Goal: Transaction & Acquisition: Obtain resource

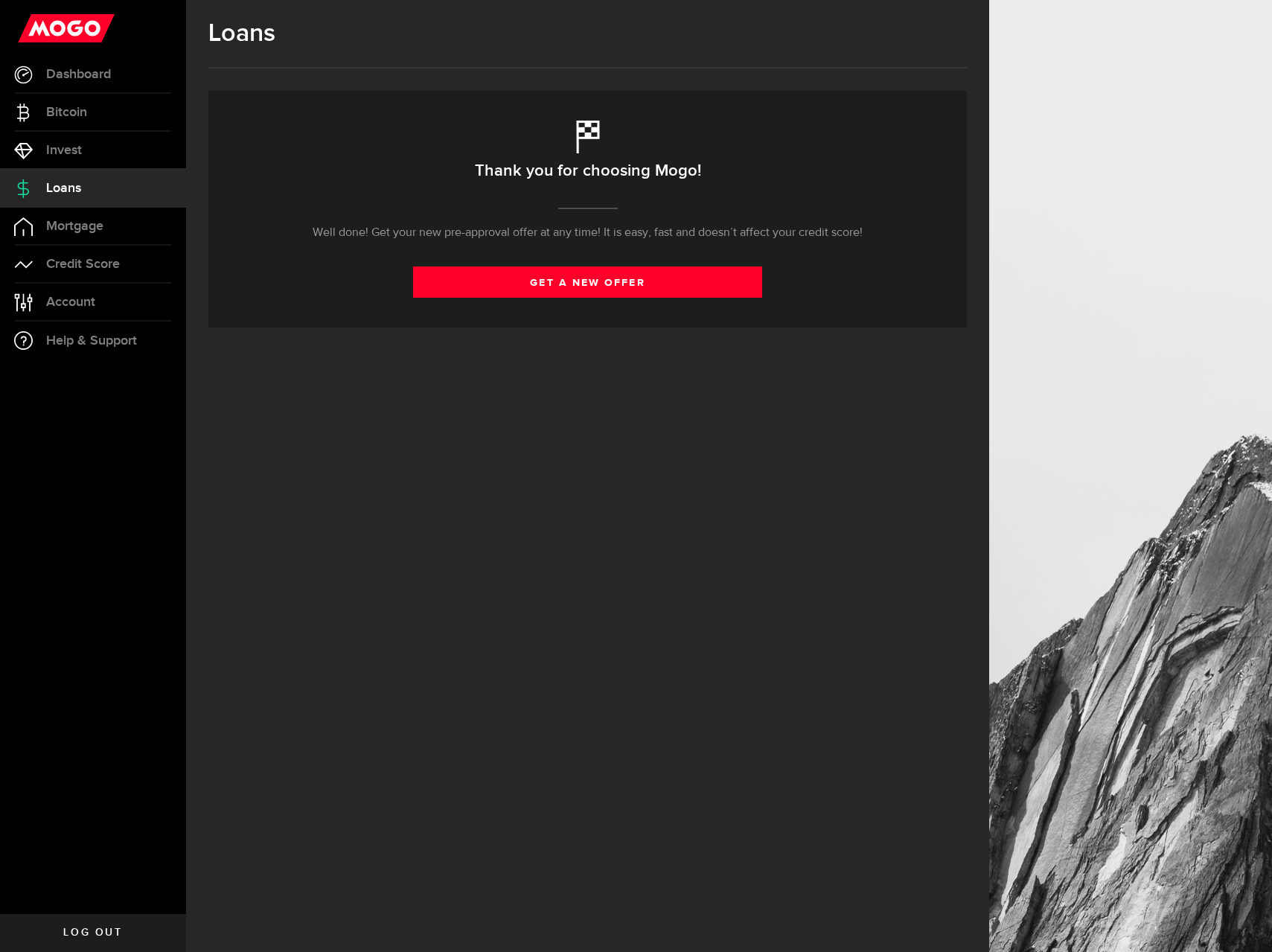
click at [267, 177] on div "Thank you for choosing Mogo! Well done! We’ll contact you as soon as you can ge…" at bounding box center [587, 209] width 758 height 236
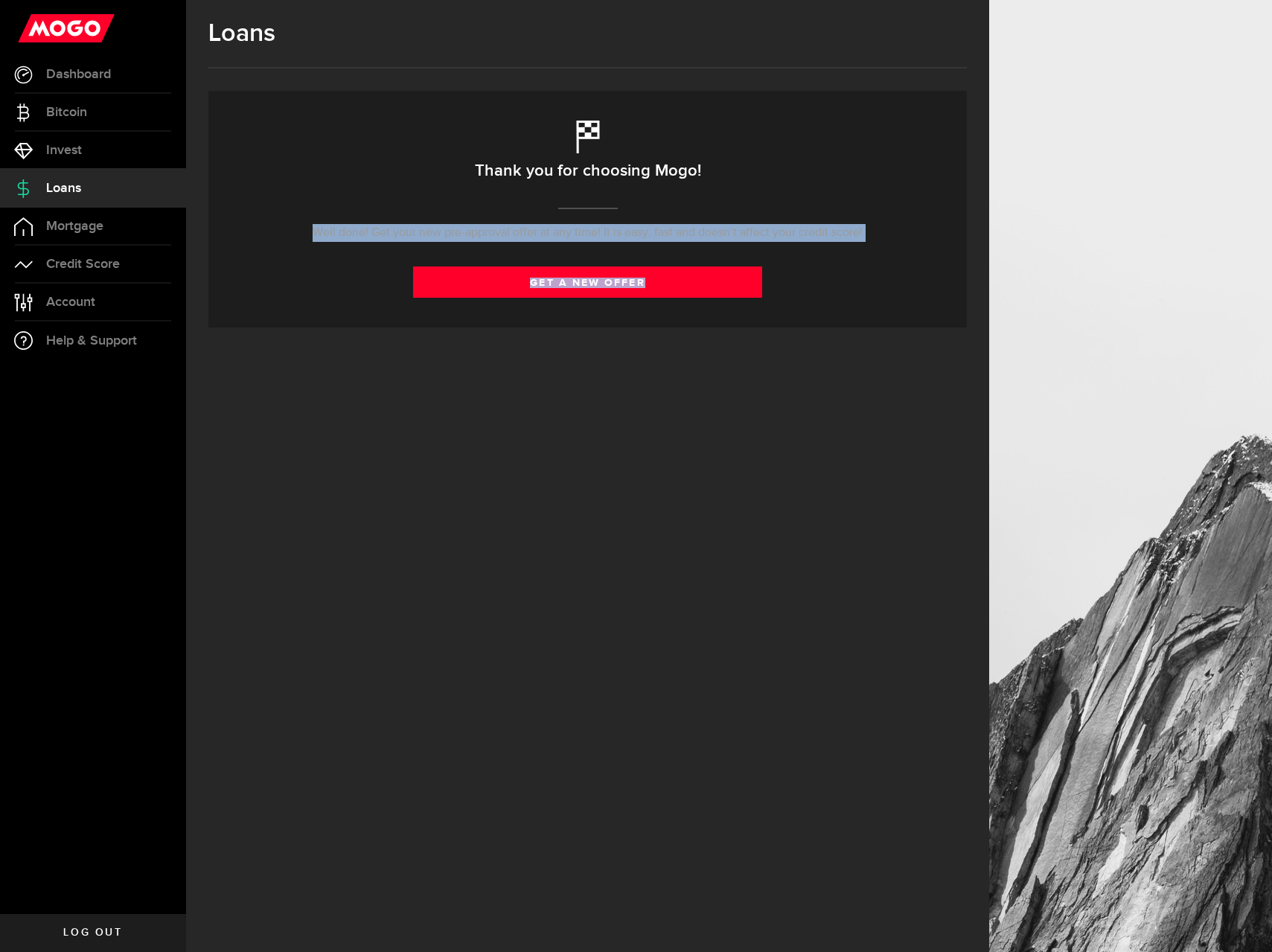
drag, startPoint x: 267, startPoint y: 177, endPoint x: 480, endPoint y: 489, distance: 377.8
click at [480, 489] on div "Loans Thank you for choosing Mogo! Well done! We’ll contact you as soon as you …" at bounding box center [587, 476] width 803 height 952
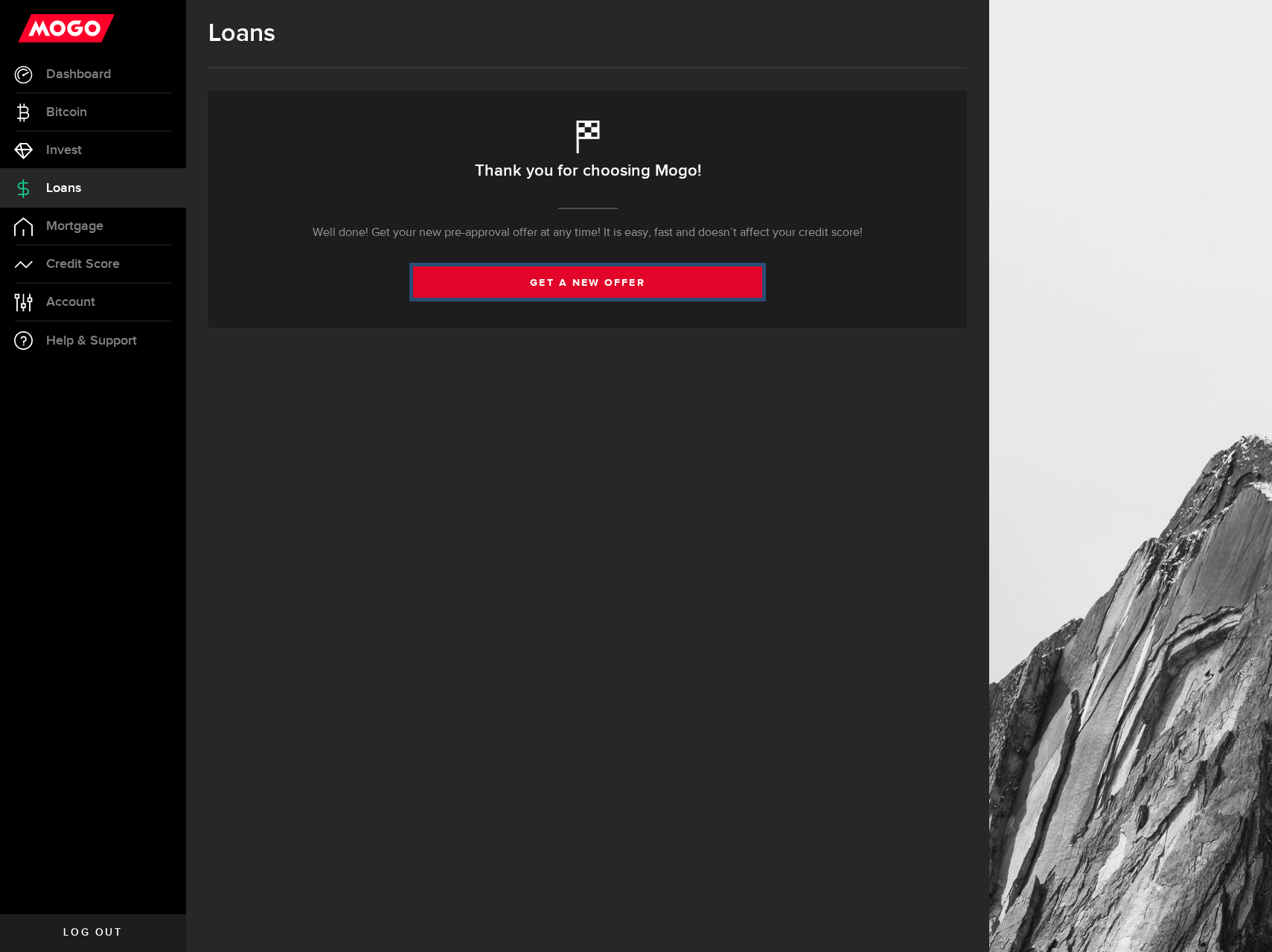
click at [504, 283] on link "get a new offer" at bounding box center [588, 282] width 350 height 31
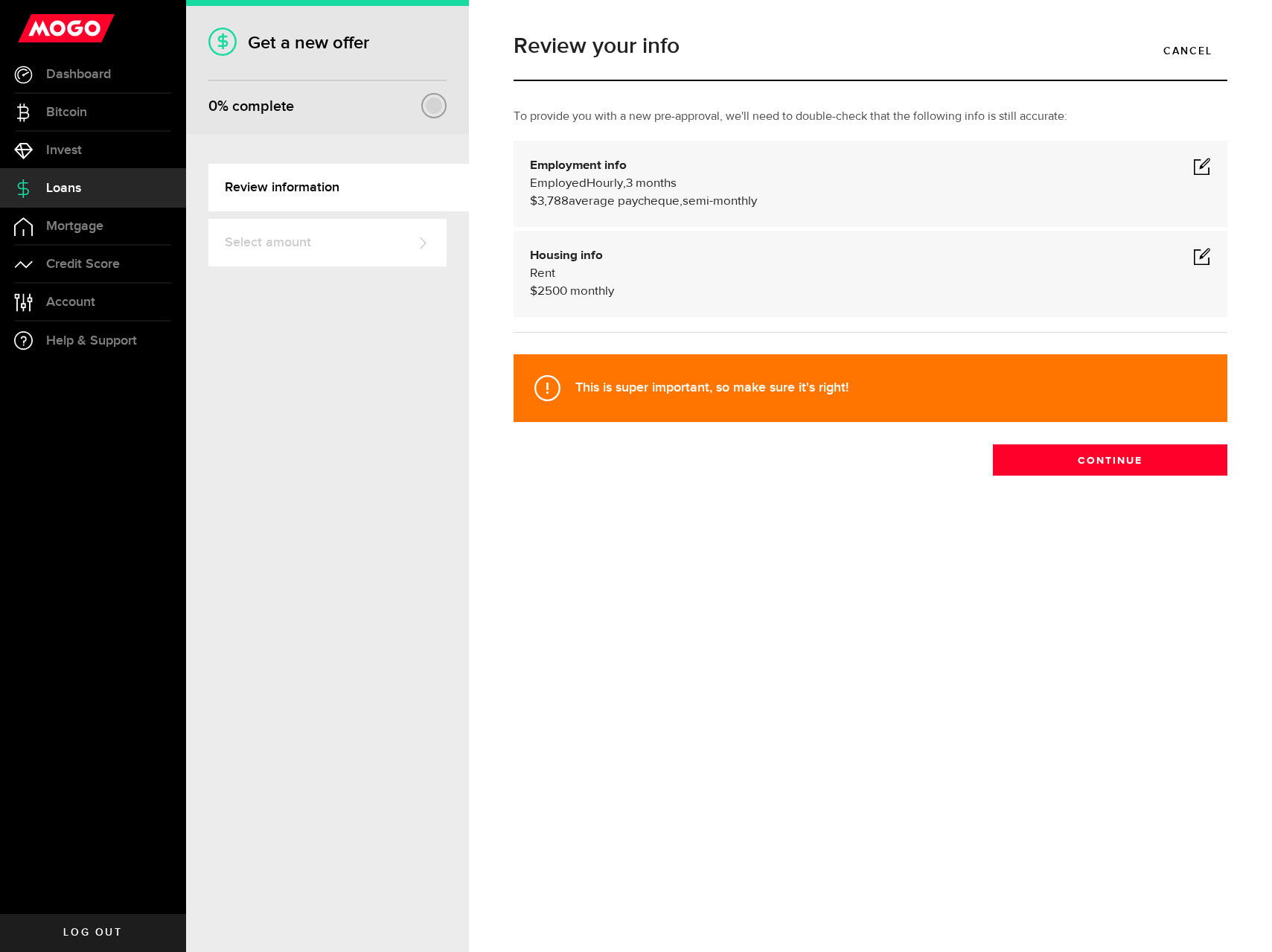
click at [504, 283] on div "To provide you with a new pre-approval, we'll need to double-check that the fol…" at bounding box center [871, 228] width 737 height 239
click at [1197, 170] on span at bounding box center [1202, 165] width 18 height 18
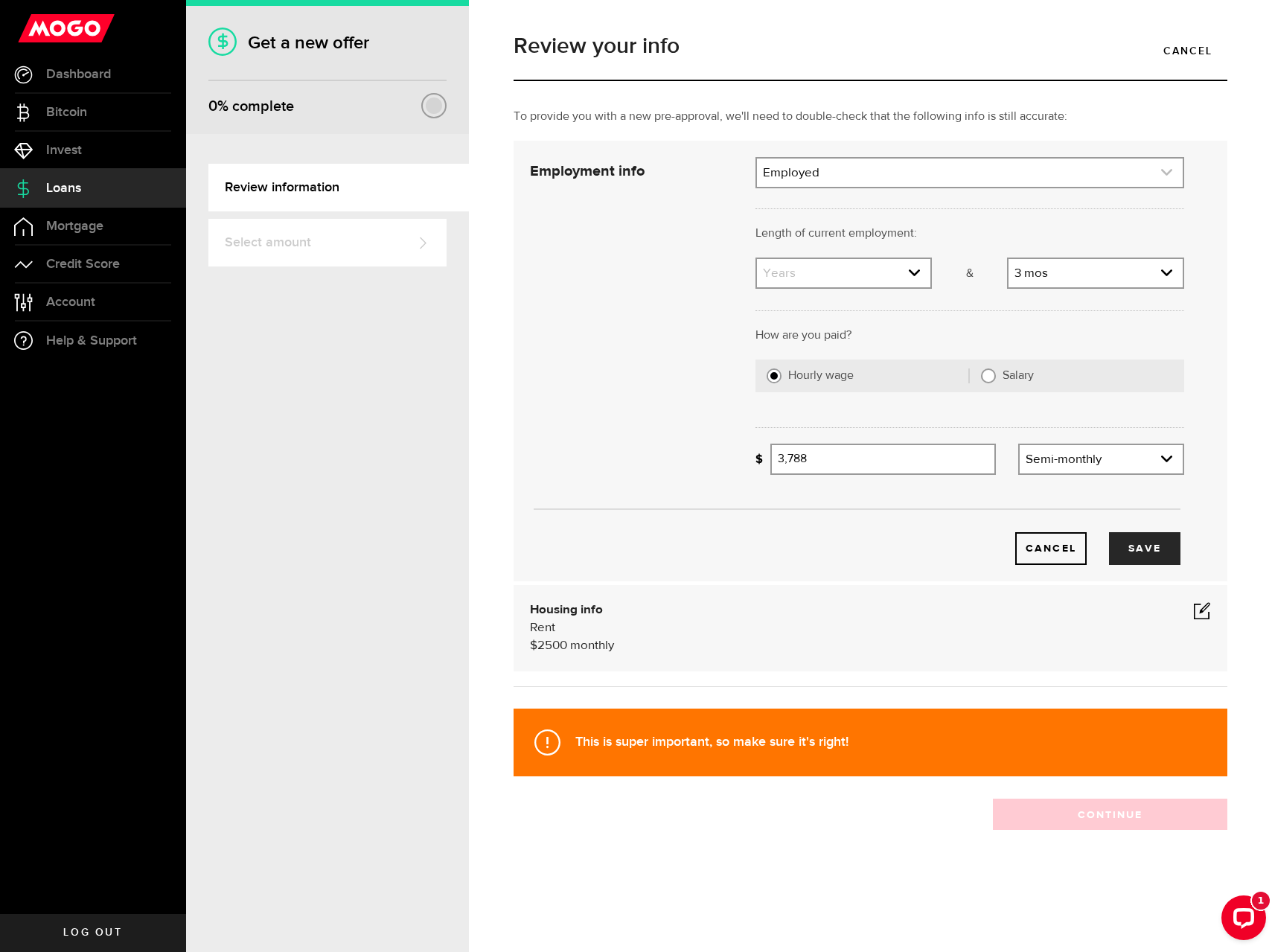
click at [950, 176] on link "expand select" at bounding box center [970, 172] width 425 height 29
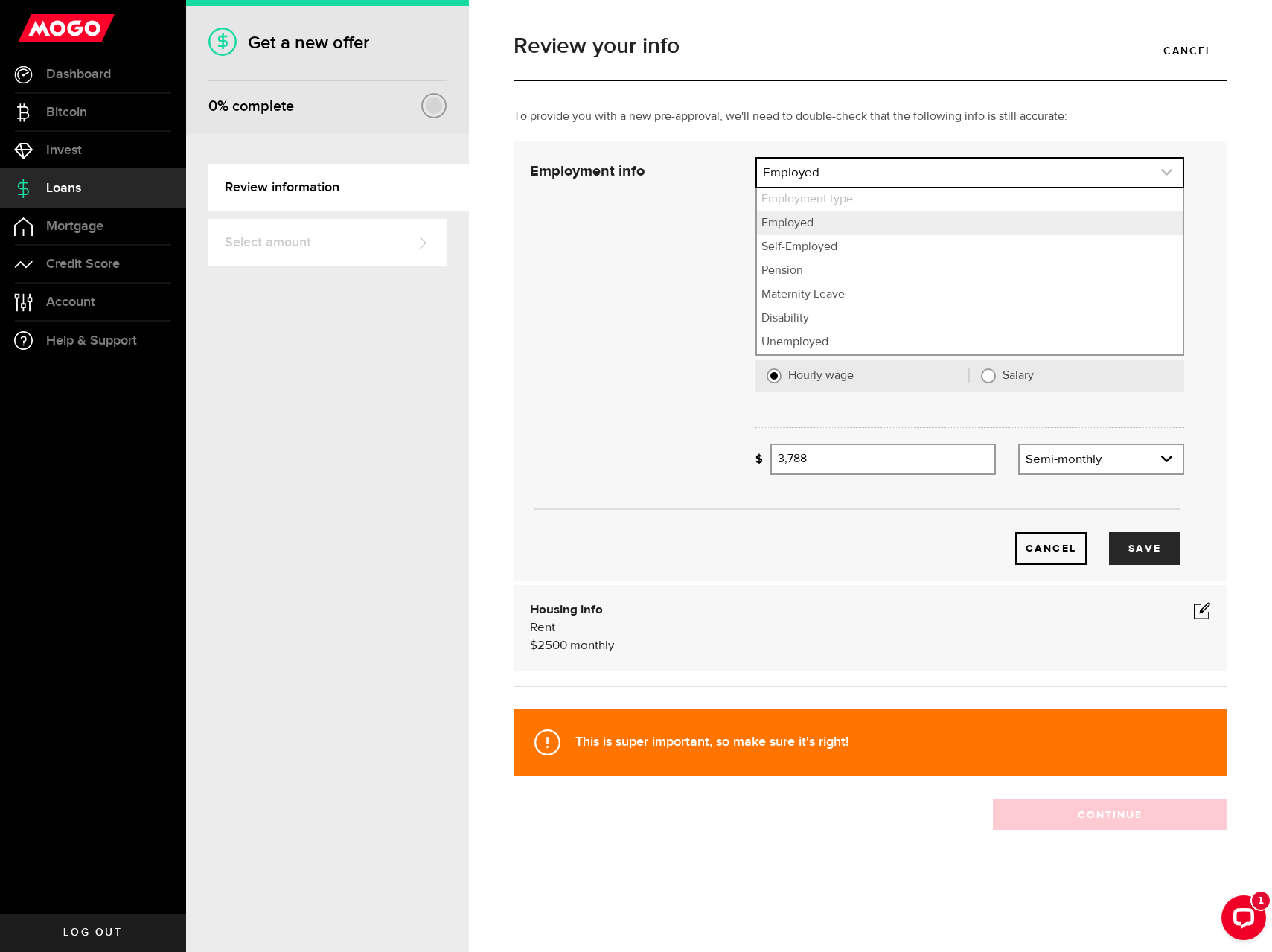
click at [950, 176] on link "expand select" at bounding box center [970, 172] width 425 height 29
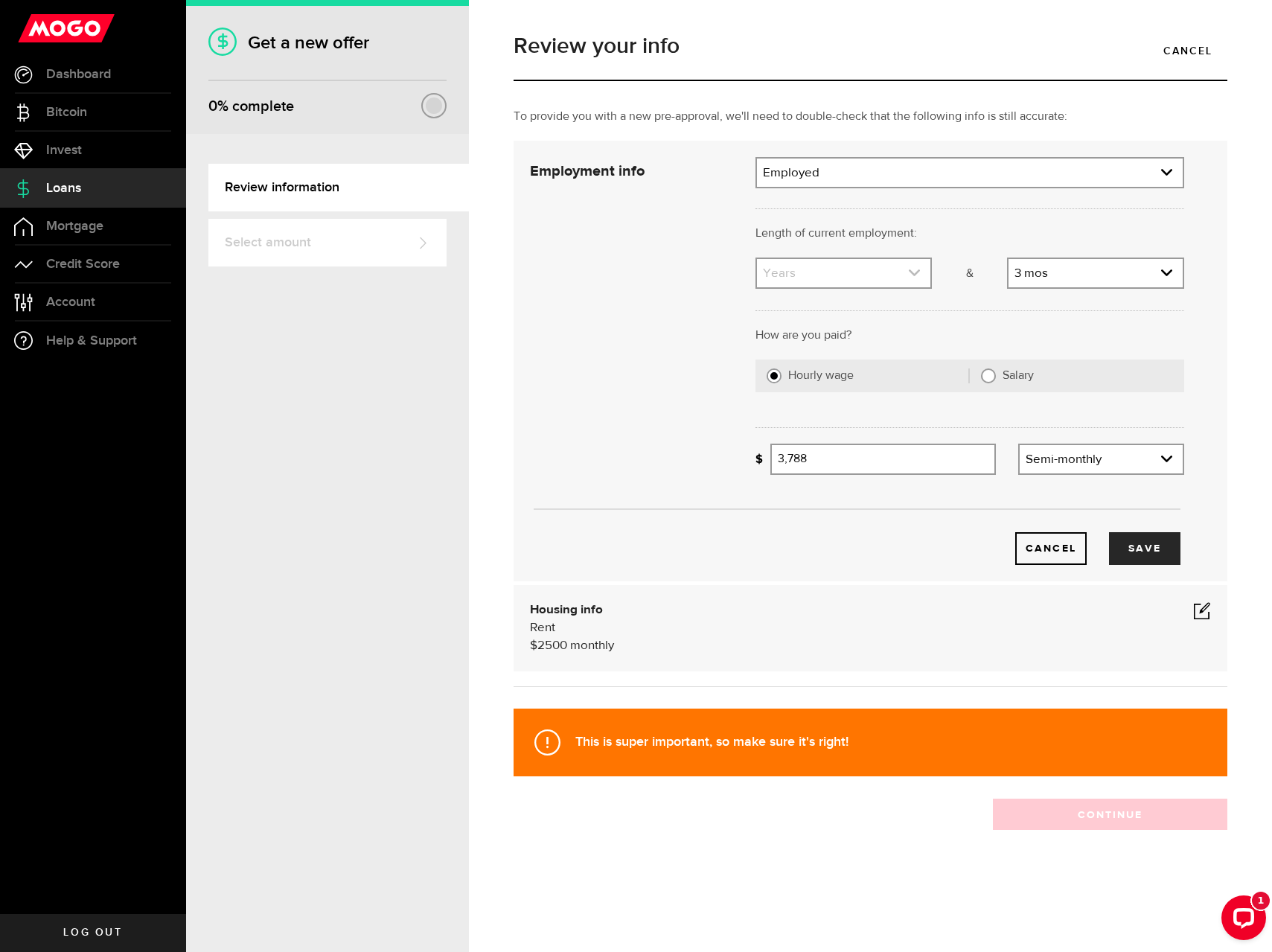
click at [882, 270] on link "expand select" at bounding box center [844, 273] width 174 height 29
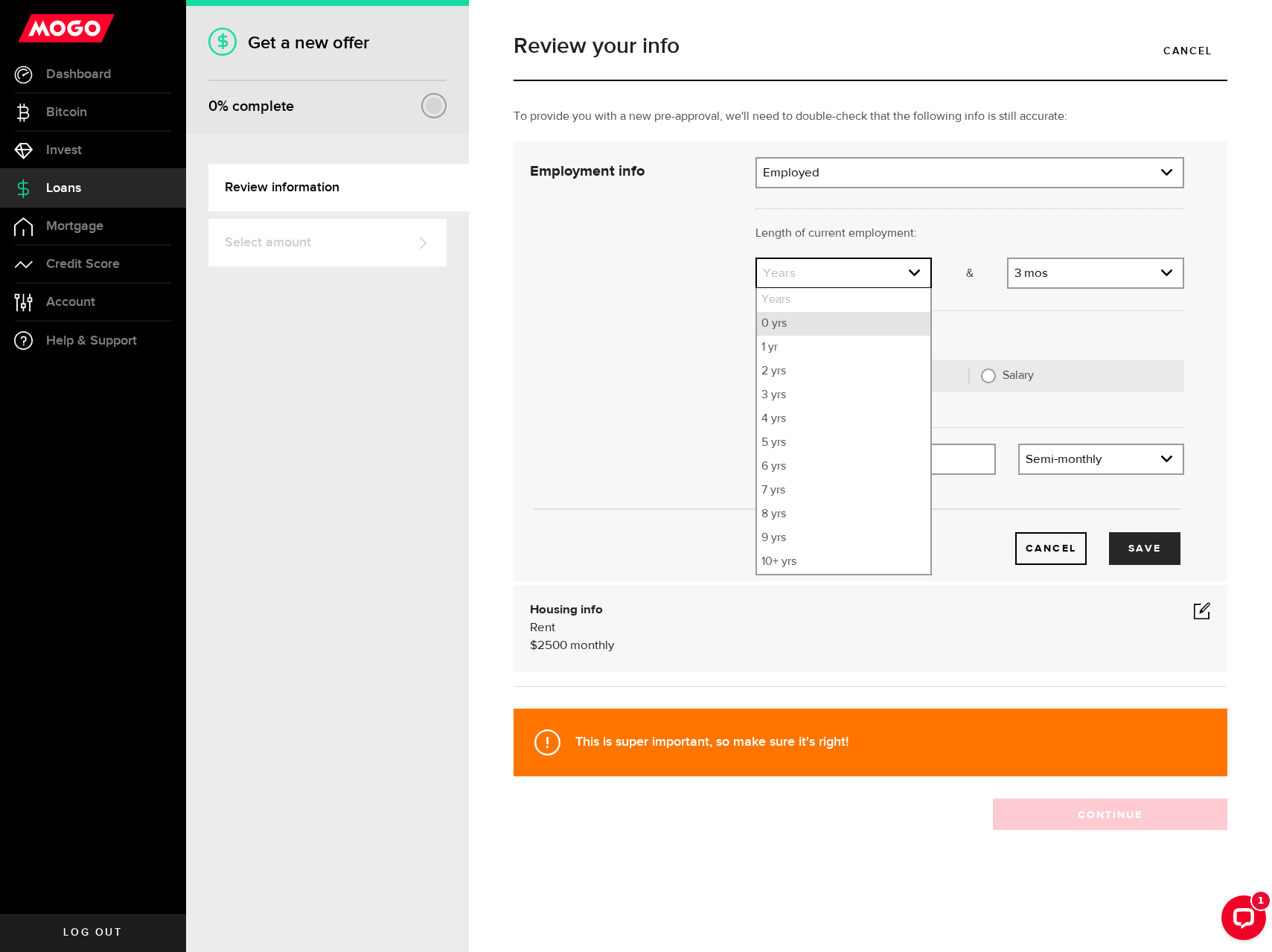
click at [870, 320] on li "0 yrs" at bounding box center [844, 323] width 174 height 23
select select "0"
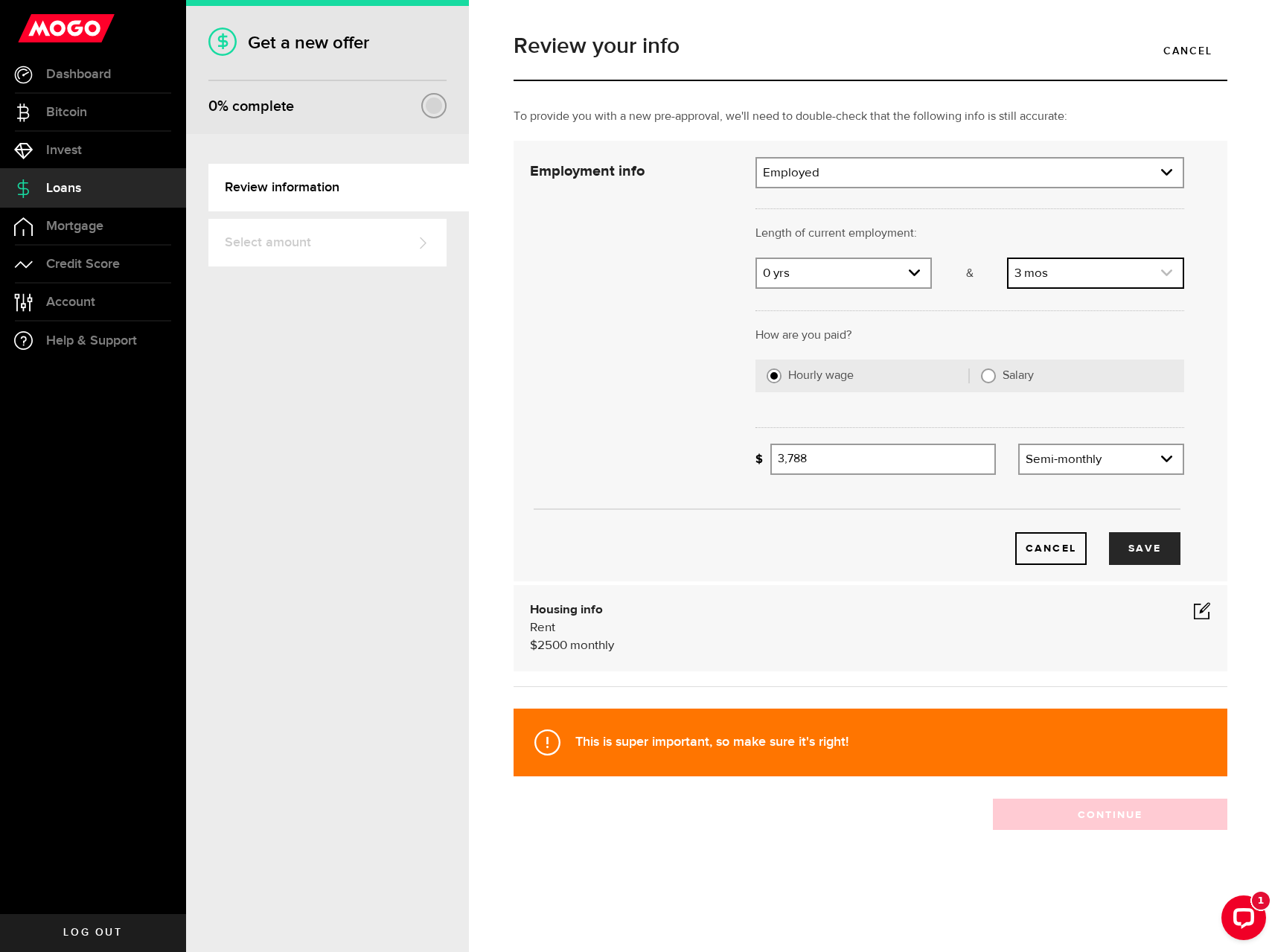
click at [1056, 275] on link "expand select" at bounding box center [1095, 273] width 174 height 29
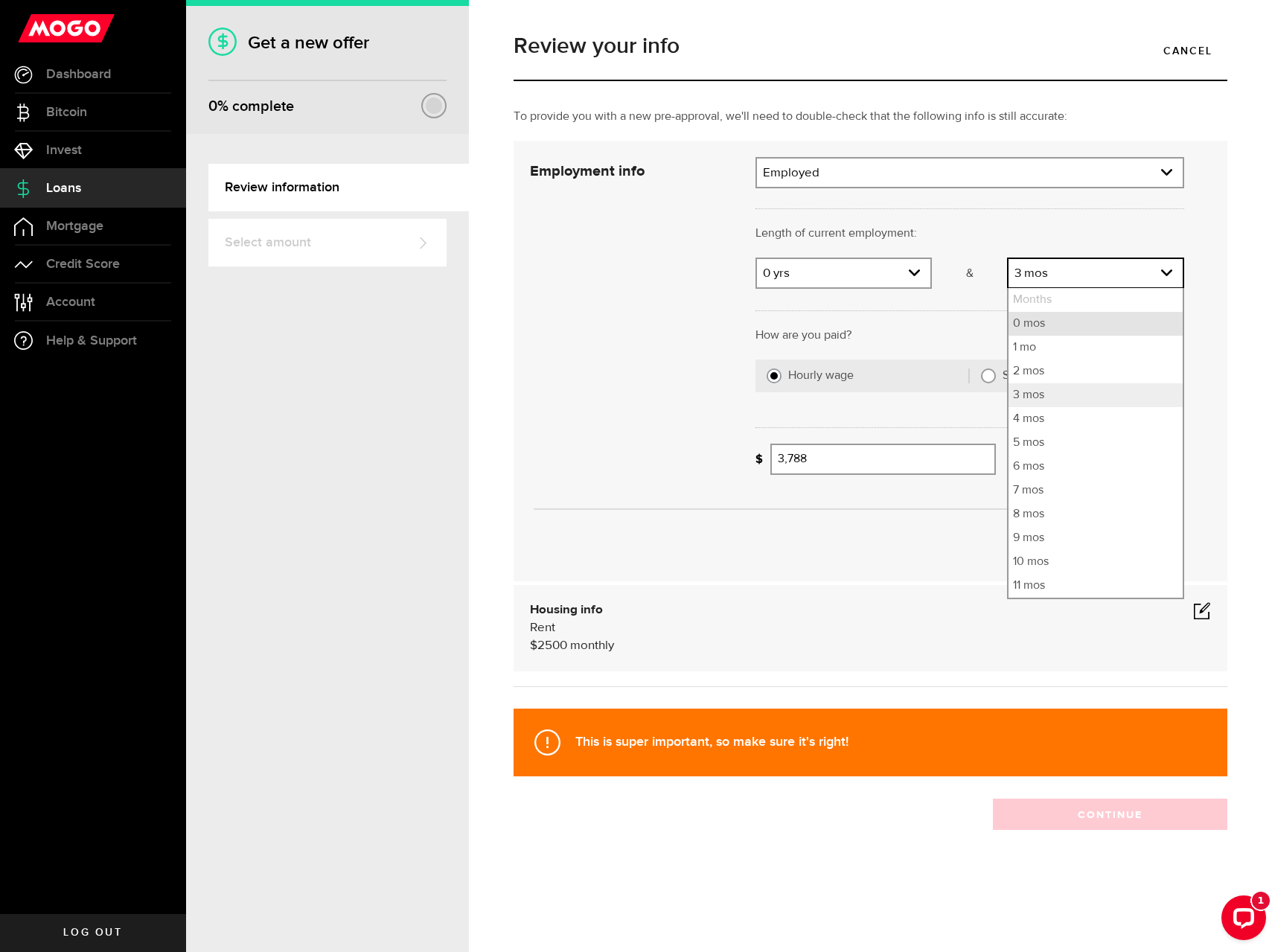
click at [1044, 324] on li "0 mos" at bounding box center [1095, 323] width 174 height 23
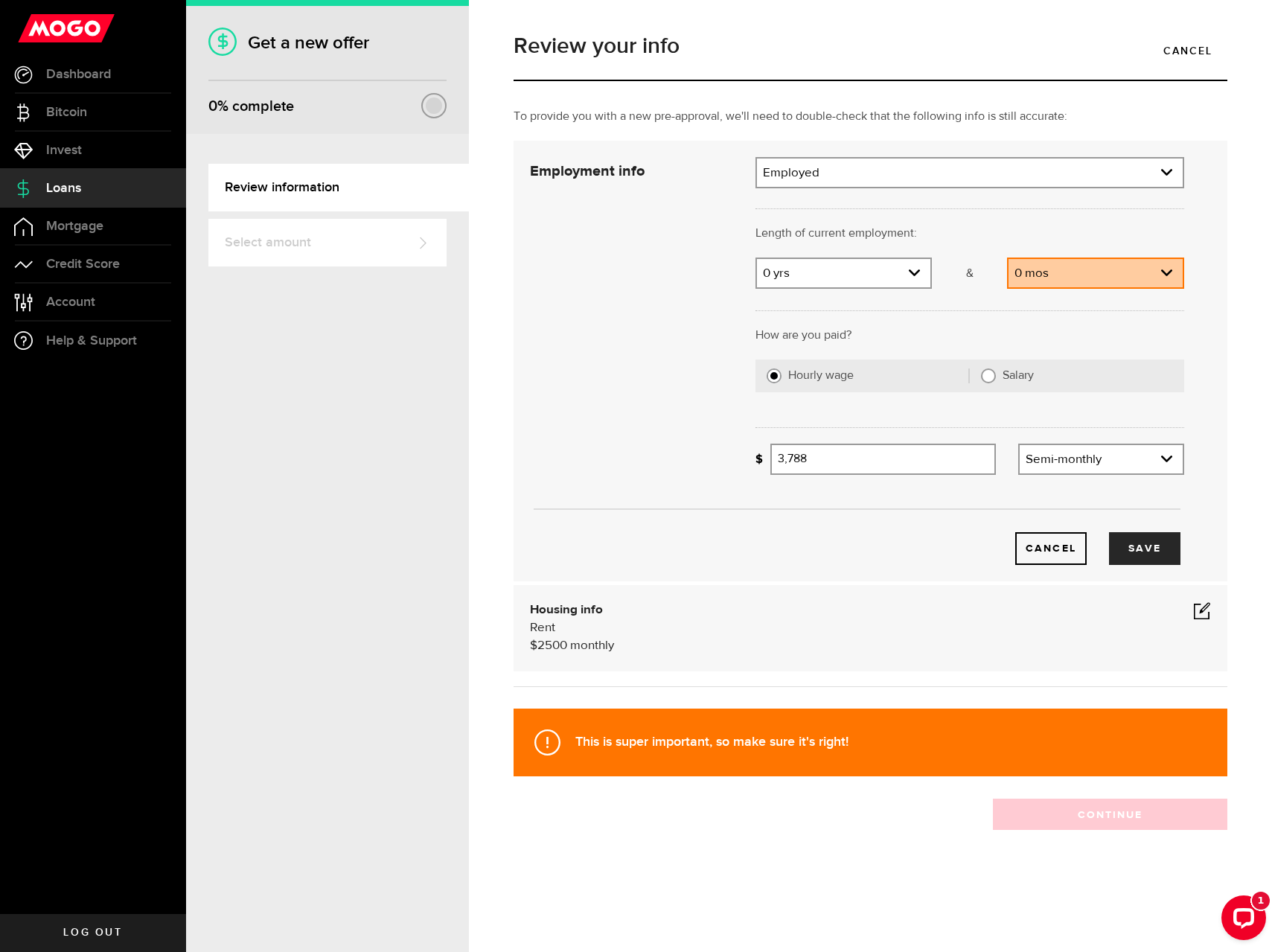
click at [1037, 327] on p "How are you paid?" at bounding box center [970, 335] width 429 height 18
click at [1042, 270] on link "expand select" at bounding box center [1095, 273] width 174 height 29
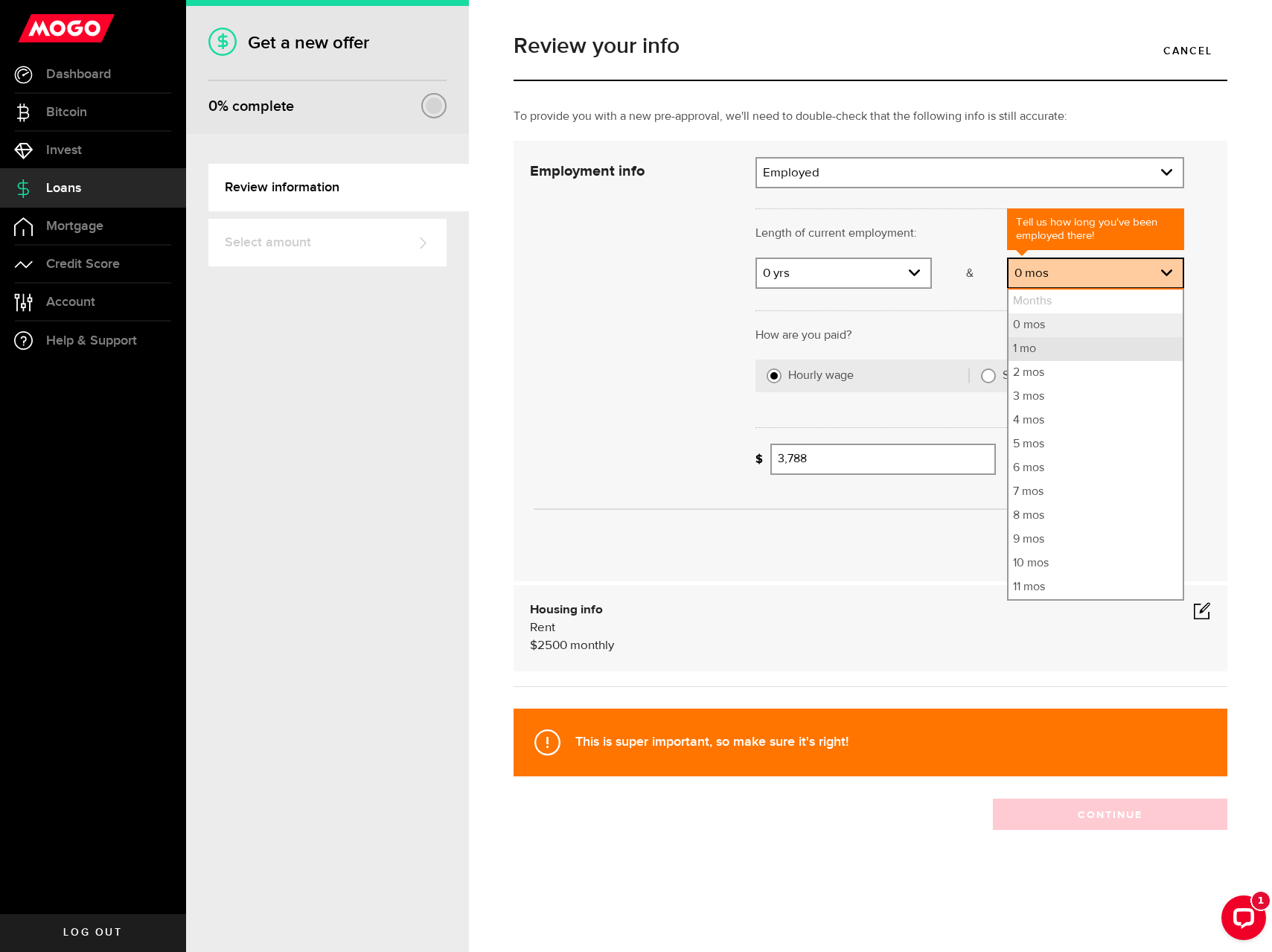
click at [1037, 344] on li "1 mo" at bounding box center [1095, 348] width 174 height 23
select select "1"
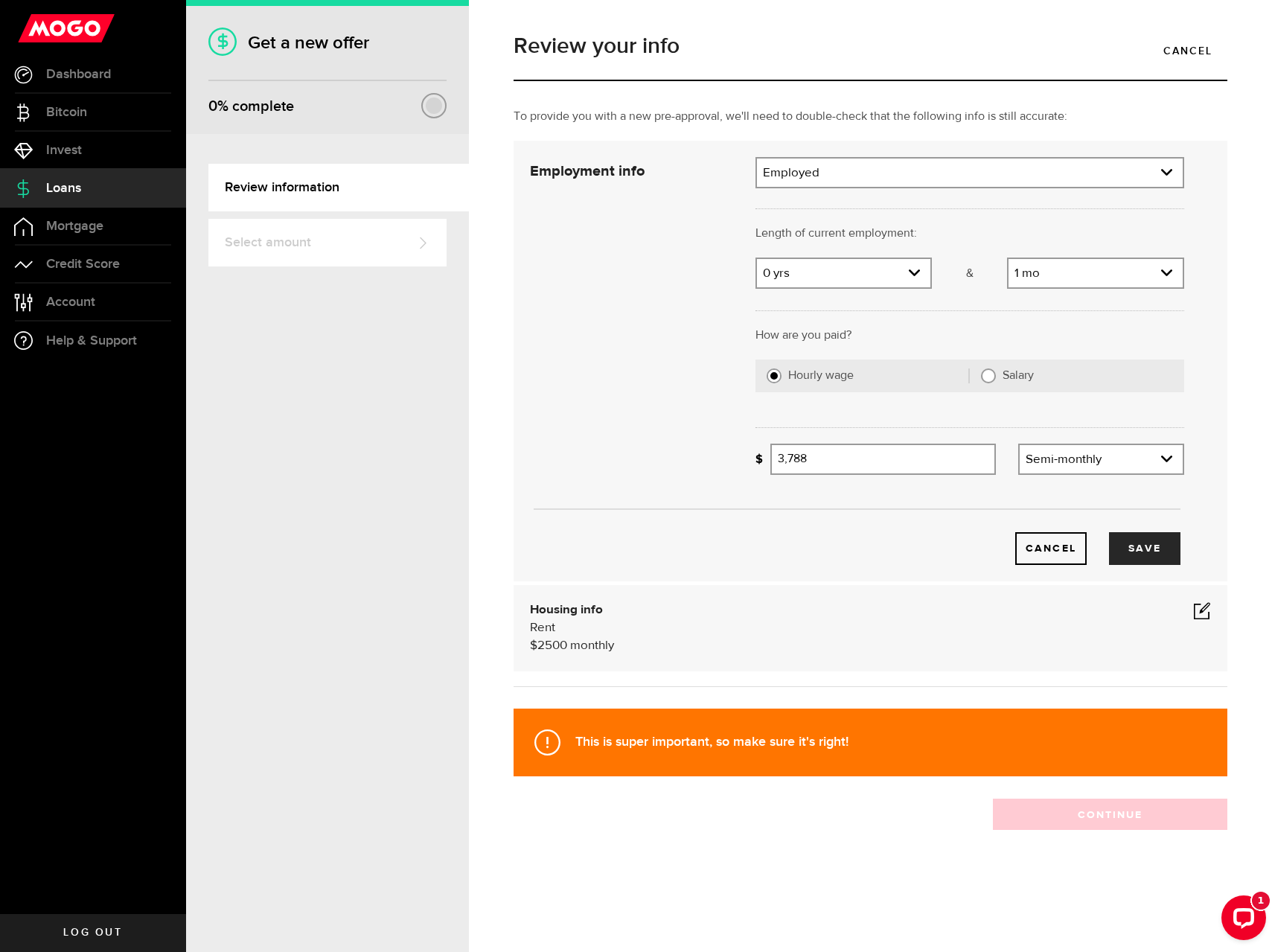
click at [1068, 382] on label "Salary" at bounding box center [1087, 375] width 171 height 15
click at [996, 382] on input "Salary" at bounding box center [988, 375] width 15 height 15
radio input "true"
click at [990, 465] on input "Gross annual income" at bounding box center [977, 459] width 414 height 31
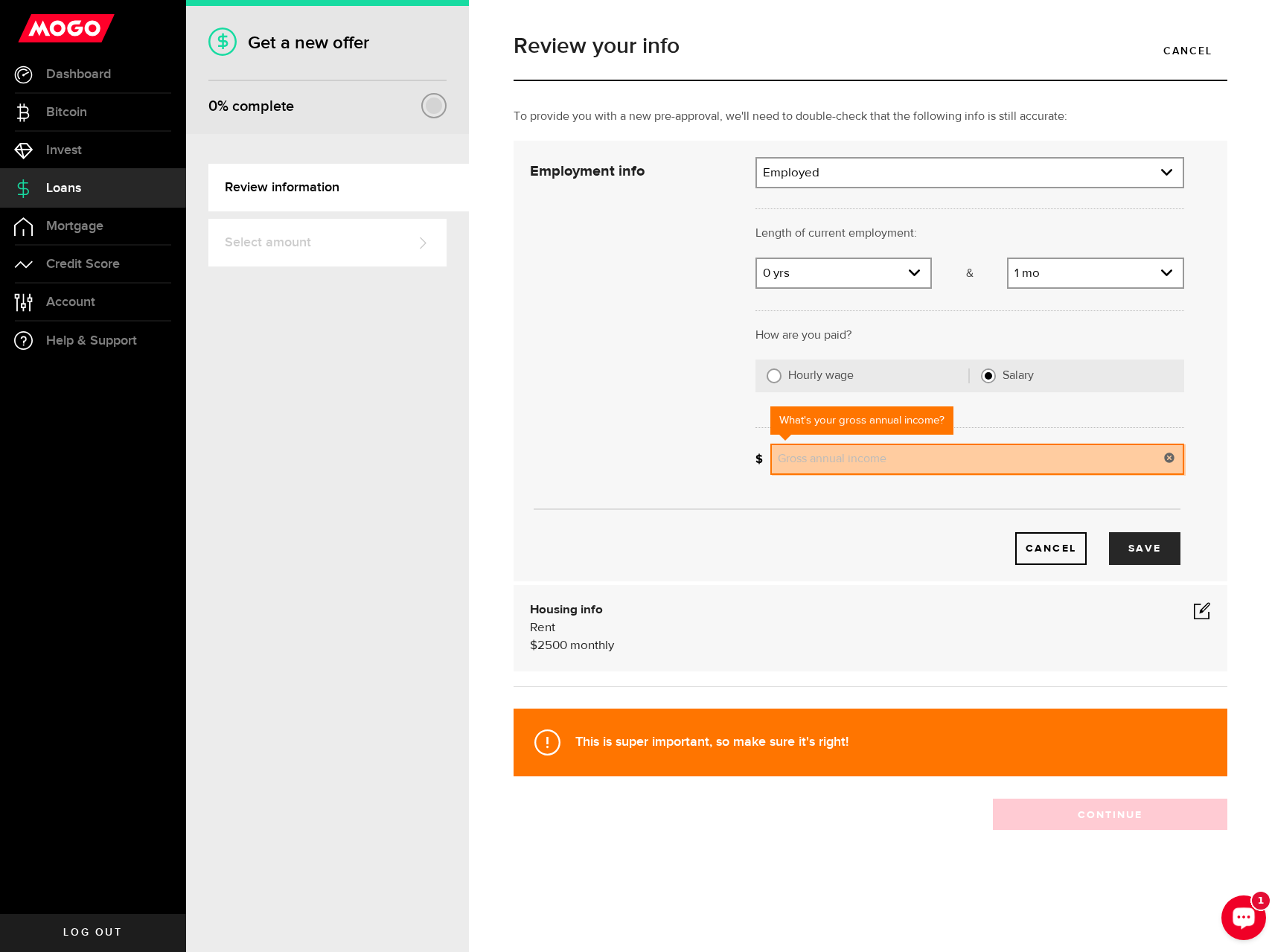
click at [1251, 910] on div "Open LiveChat chat widget" at bounding box center [1243, 916] width 25 height 25
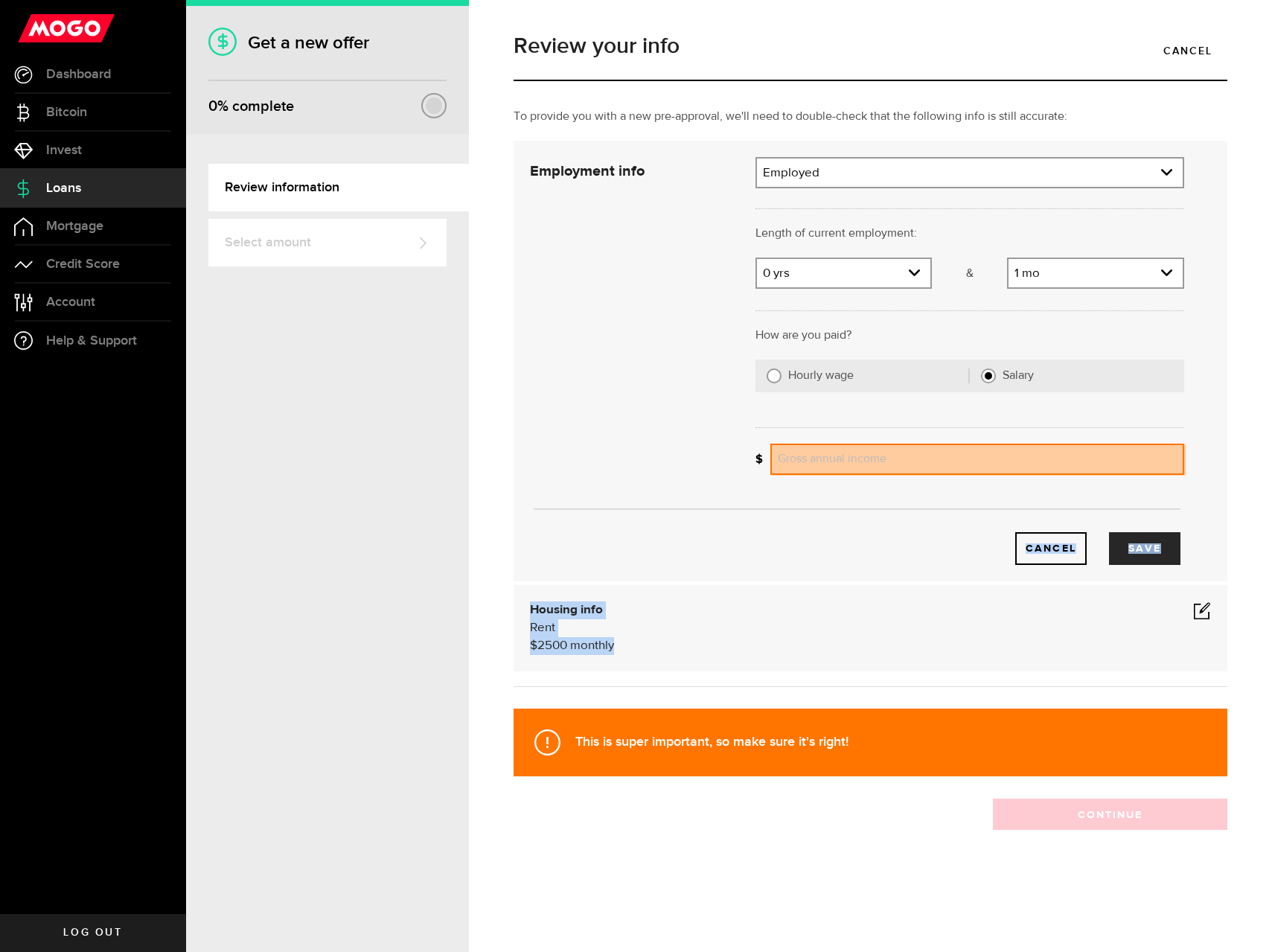
drag, startPoint x: 620, startPoint y: 670, endPoint x: 594, endPoint y: 367, distance: 304.1
click at [594, 367] on div "To provide you with a new pre-approval, we'll need to double-check that the fol…" at bounding box center [871, 405] width 737 height 593
click at [594, 367] on div "Cancel Save" at bounding box center [857, 360] width 699 height 408
click at [1101, 248] on div "Length of current employment: Length of self-employment:" at bounding box center [970, 241] width 451 height 33
click at [1099, 276] on link "expand select" at bounding box center [1095, 273] width 174 height 29
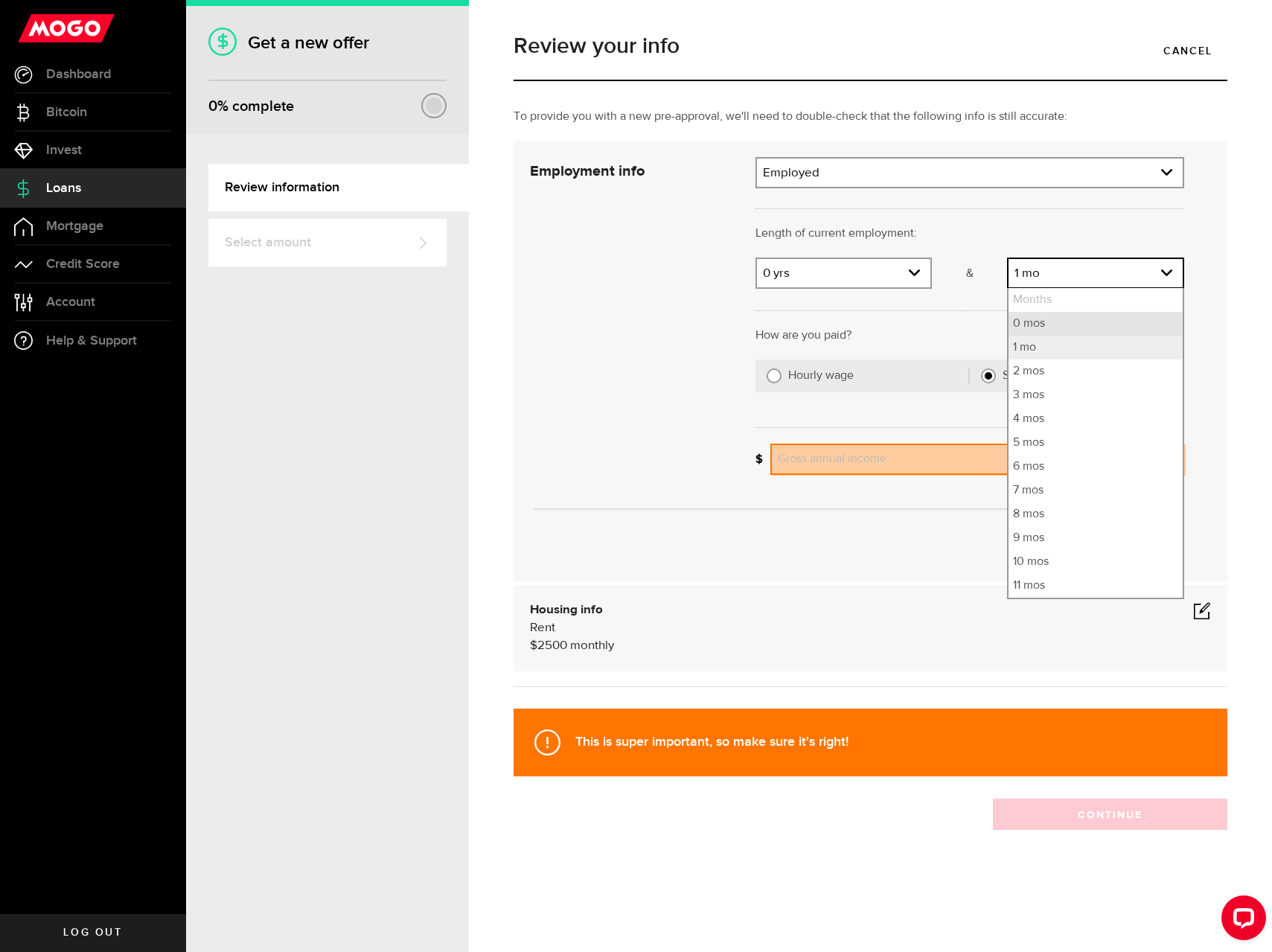
click at [1059, 316] on li "0 mos" at bounding box center [1095, 323] width 174 height 23
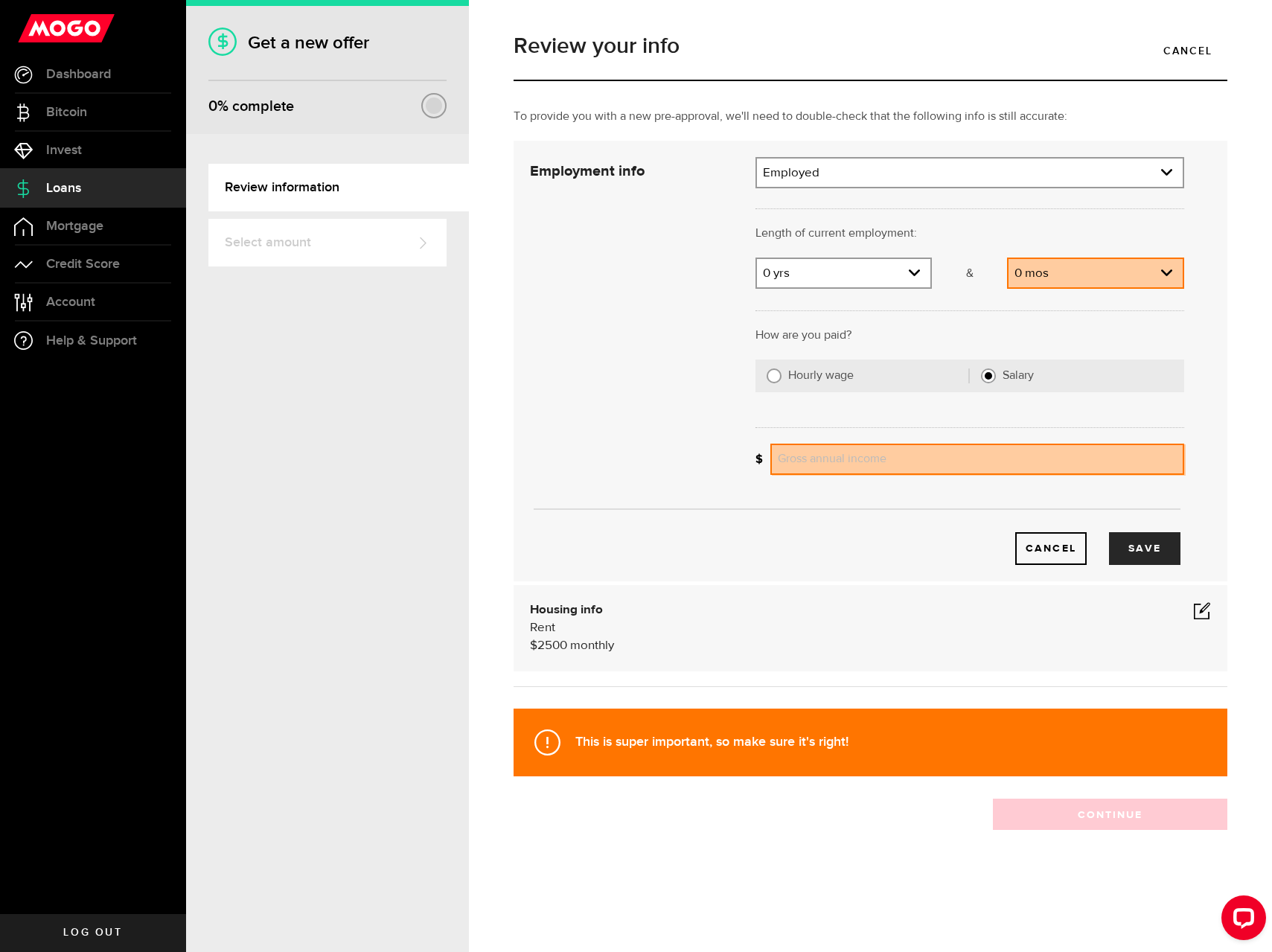
click at [890, 303] on div at bounding box center [970, 308] width 451 height 36
click at [863, 484] on div "What's your gross annual income? Gross annual income" at bounding box center [970, 464] width 451 height 42
click at [860, 452] on input "Gross annual income" at bounding box center [977, 459] width 414 height 31
click at [1042, 280] on link "expand select" at bounding box center [1095, 273] width 174 height 29
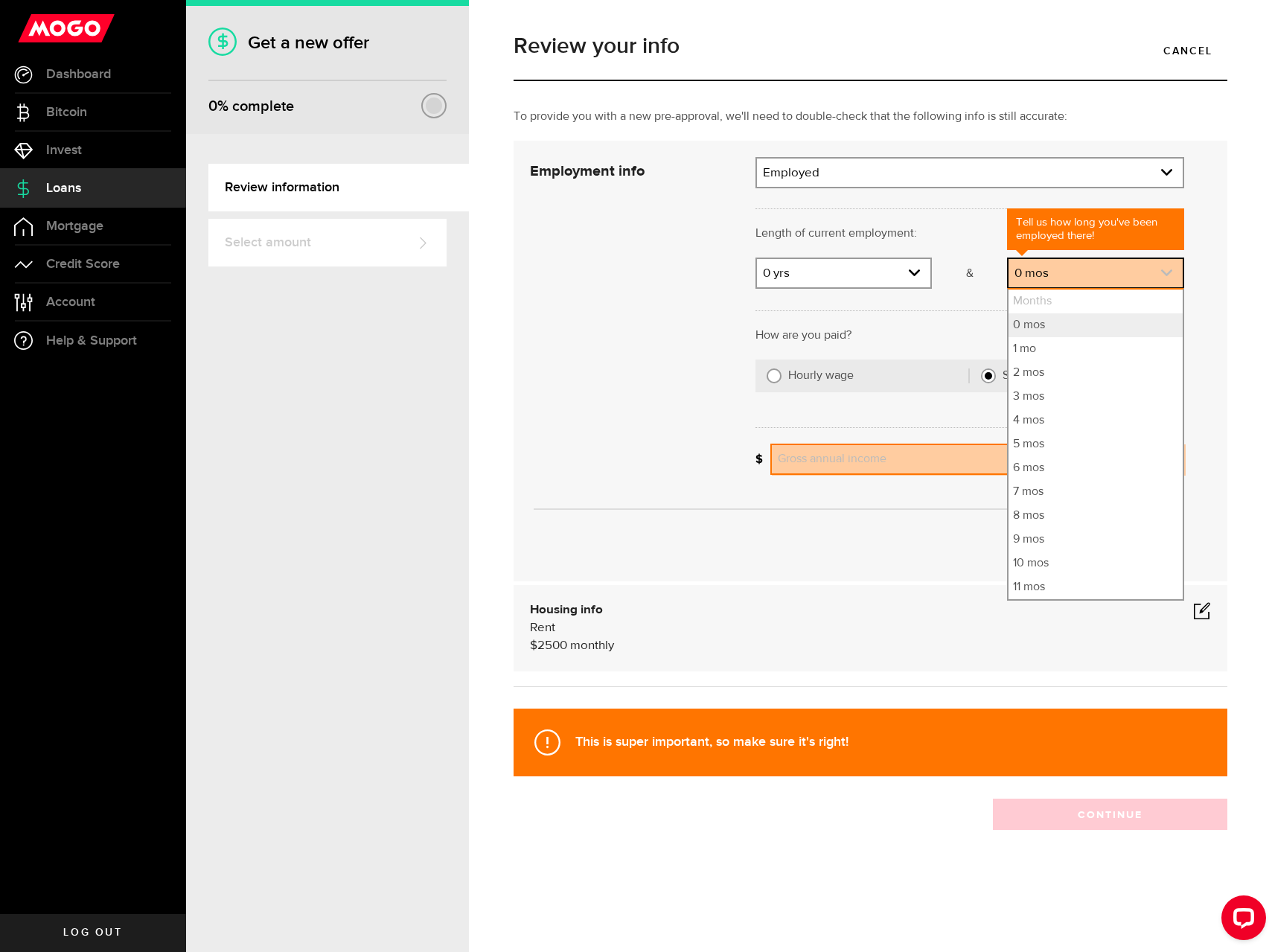
click at [1042, 280] on link "expand select" at bounding box center [1095, 273] width 174 height 29
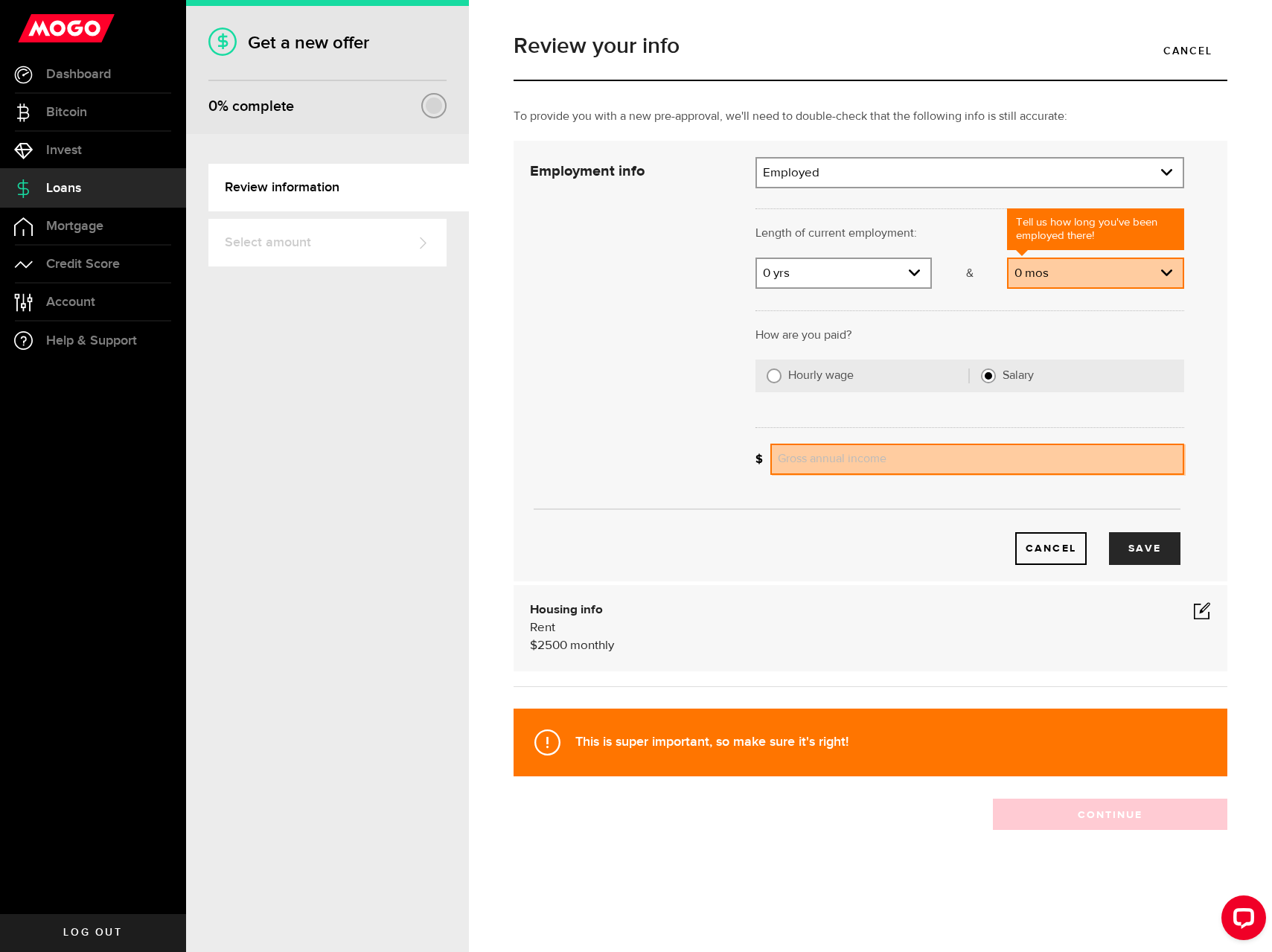
click at [838, 476] on div "What's your gross annual income? Gross annual income" at bounding box center [970, 464] width 451 height 42
click at [842, 463] on input "Gross annual income" at bounding box center [977, 459] width 414 height 31
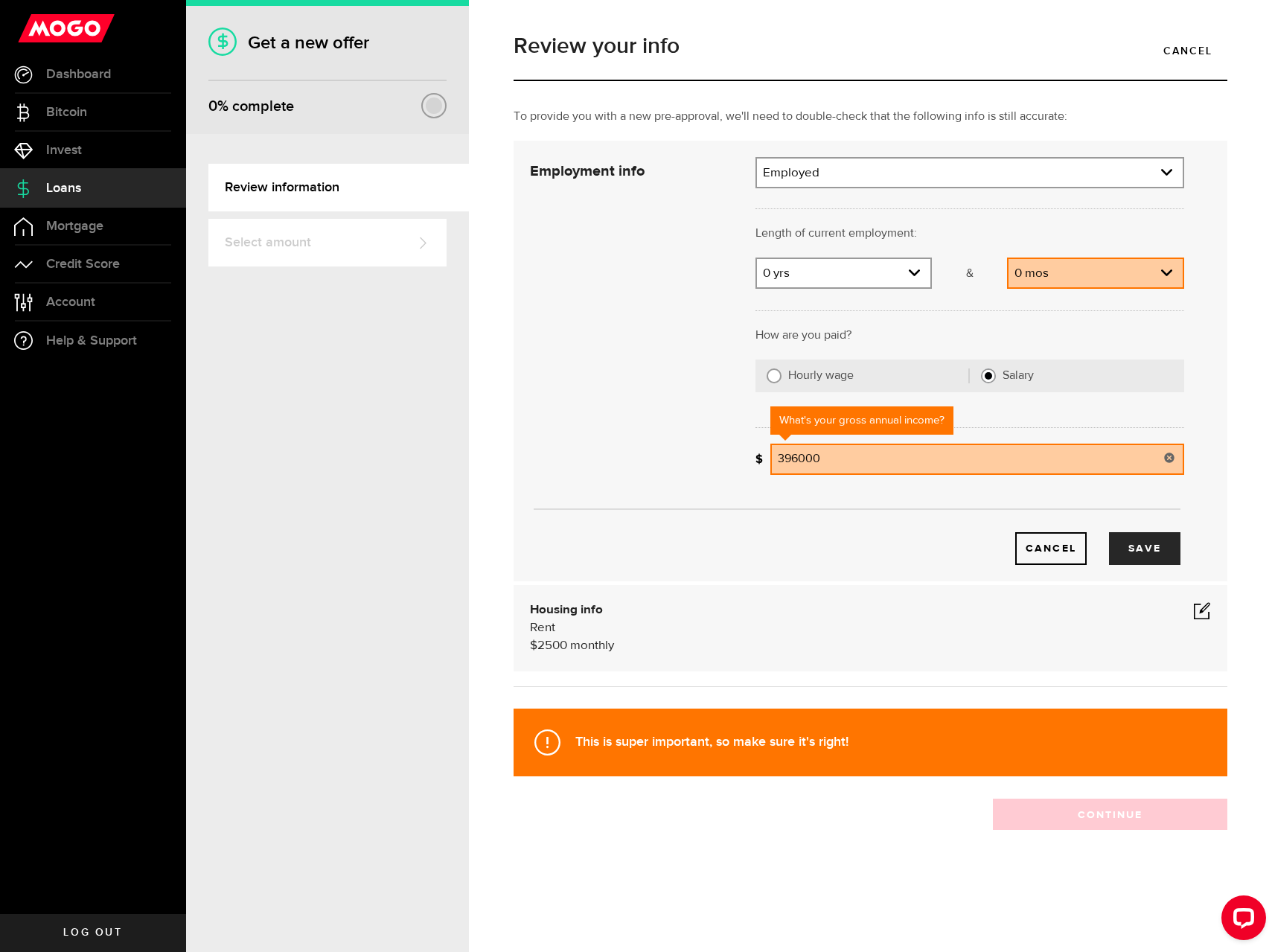
type input "396,000"
click at [799, 653] on div "Housing info Rent $ 2500 monthly" at bounding box center [871, 628] width 681 height 54
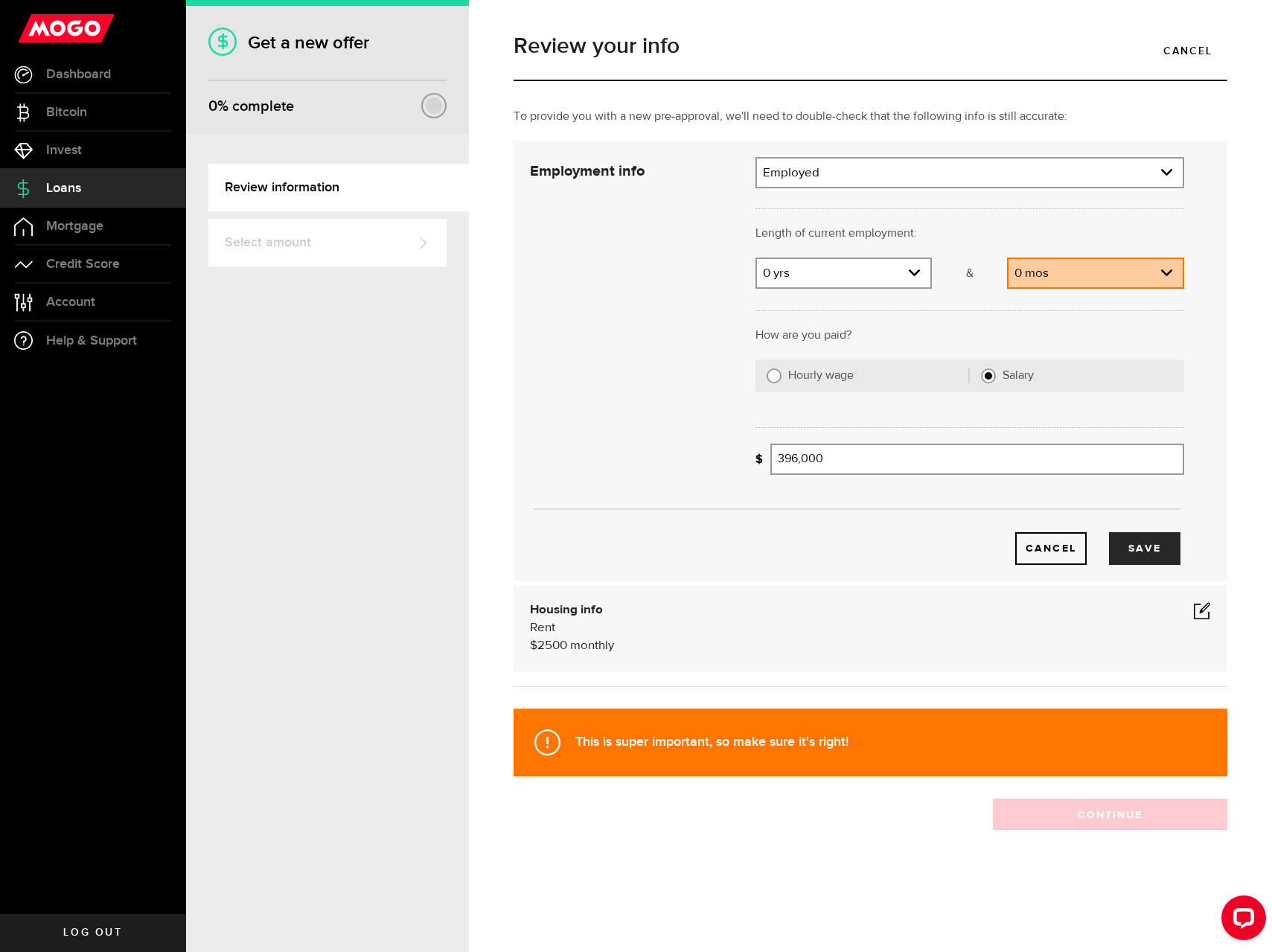
click at [1144, 528] on div "Cancel Save" at bounding box center [857, 525] width 699 height 79
click at [1143, 536] on button "Save" at bounding box center [1145, 548] width 71 height 33
click at [1086, 288] on div "0 [DEMOGRAPHIC_DATA] Months 0 mos 1 mo [DEMOGRAPHIC_DATA] 3 mos 4 mos 5 mos 6 m…" at bounding box center [1095, 273] width 177 height 31
click at [1085, 272] on link "expand select" at bounding box center [1095, 273] width 174 height 29
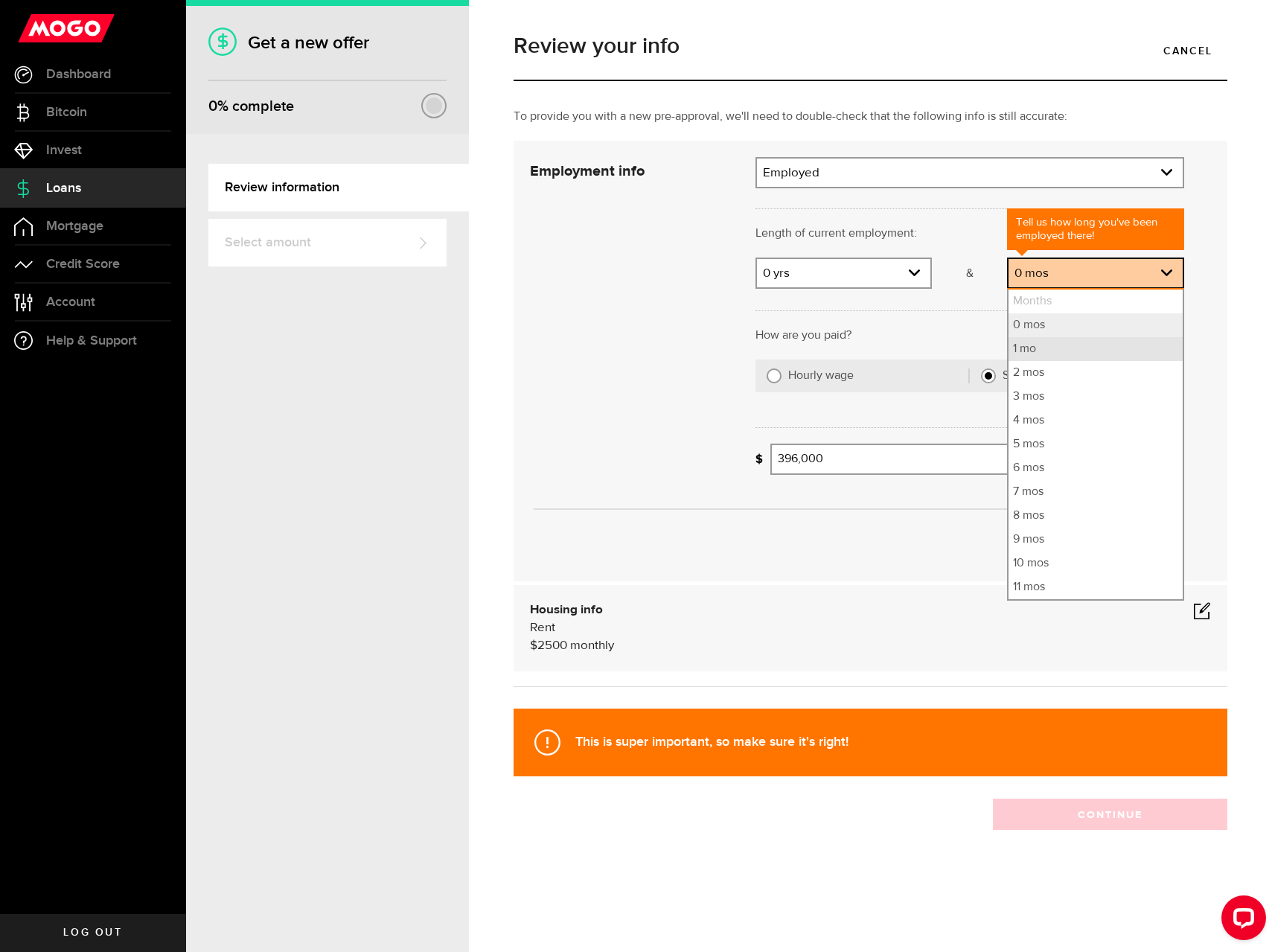
drag, startPoint x: 1080, startPoint y: 296, endPoint x: 1074, endPoint y: 346, distance: 50.4
click at [1074, 346] on ul "Months 0 mos 1 mo 2 mos 3 mos 4 mos 5 mos 6 mos 7 mos 8 mos 9 mos 10 mos 11 mos" at bounding box center [1095, 444] width 177 height 313
click at [1074, 346] on li "1 mo" at bounding box center [1095, 348] width 174 height 23
select select "1"
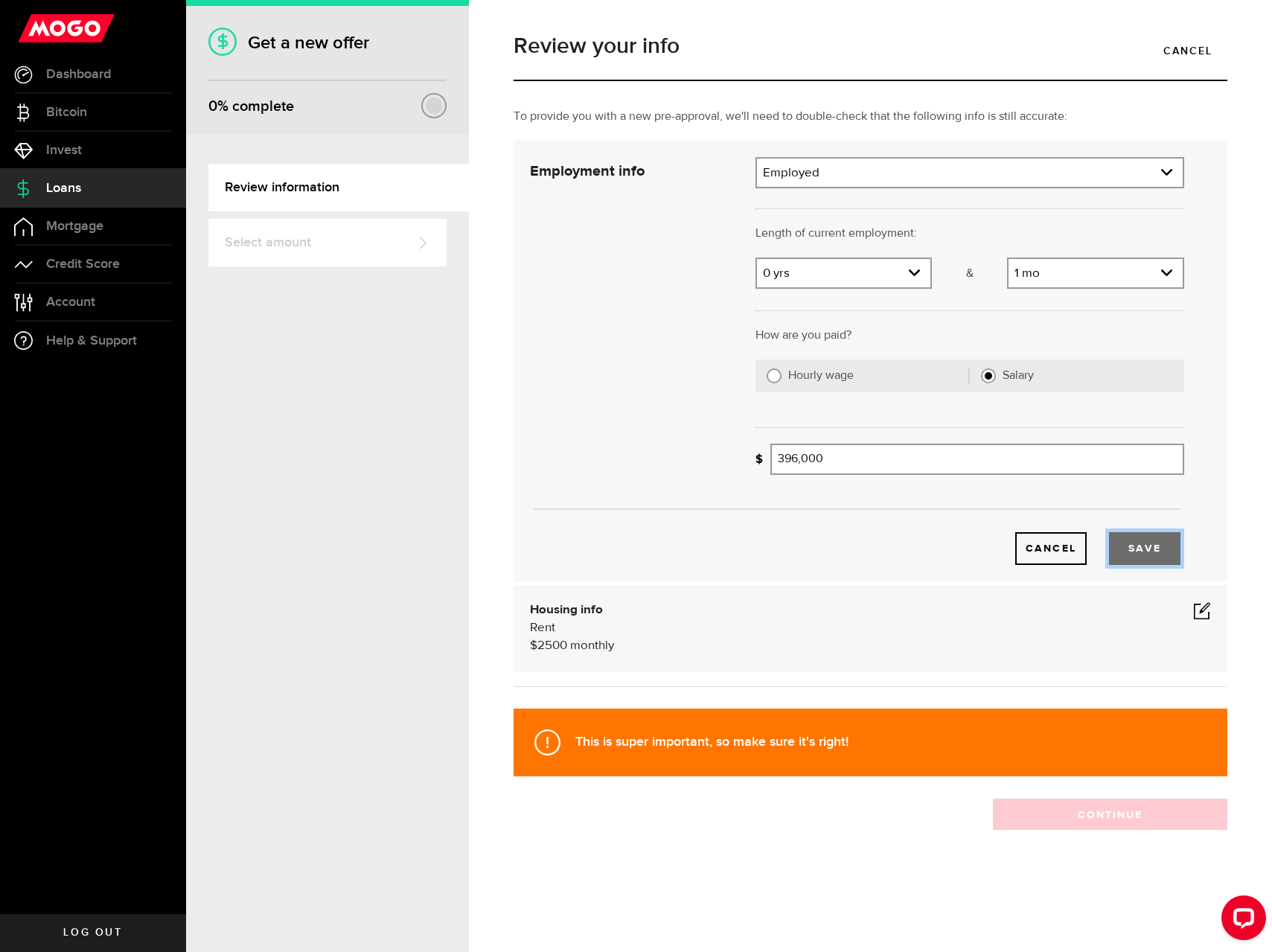
click at [1139, 555] on button "Save" at bounding box center [1145, 548] width 71 height 33
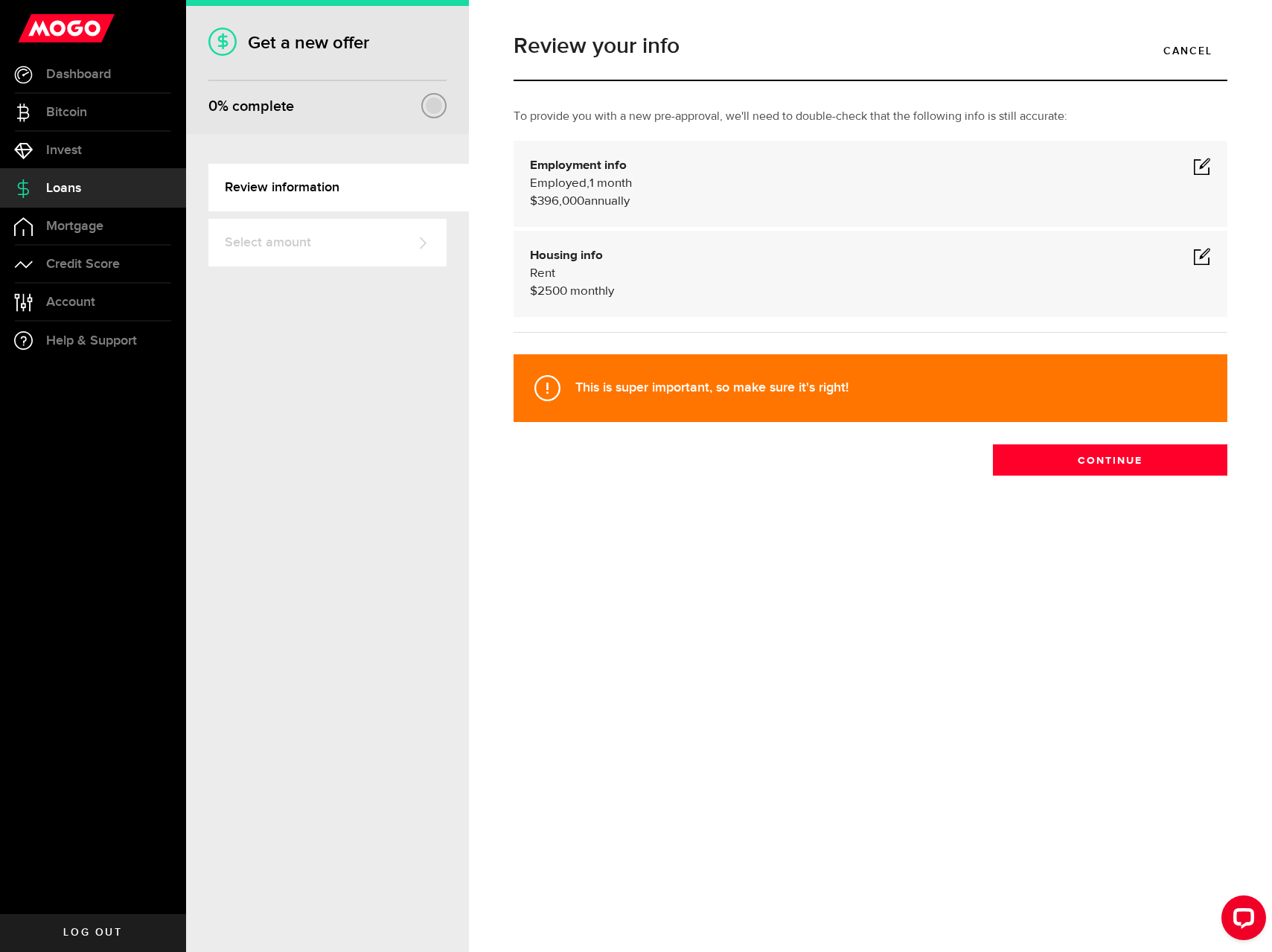
click at [1197, 256] on span at bounding box center [1202, 256] width 18 height 18
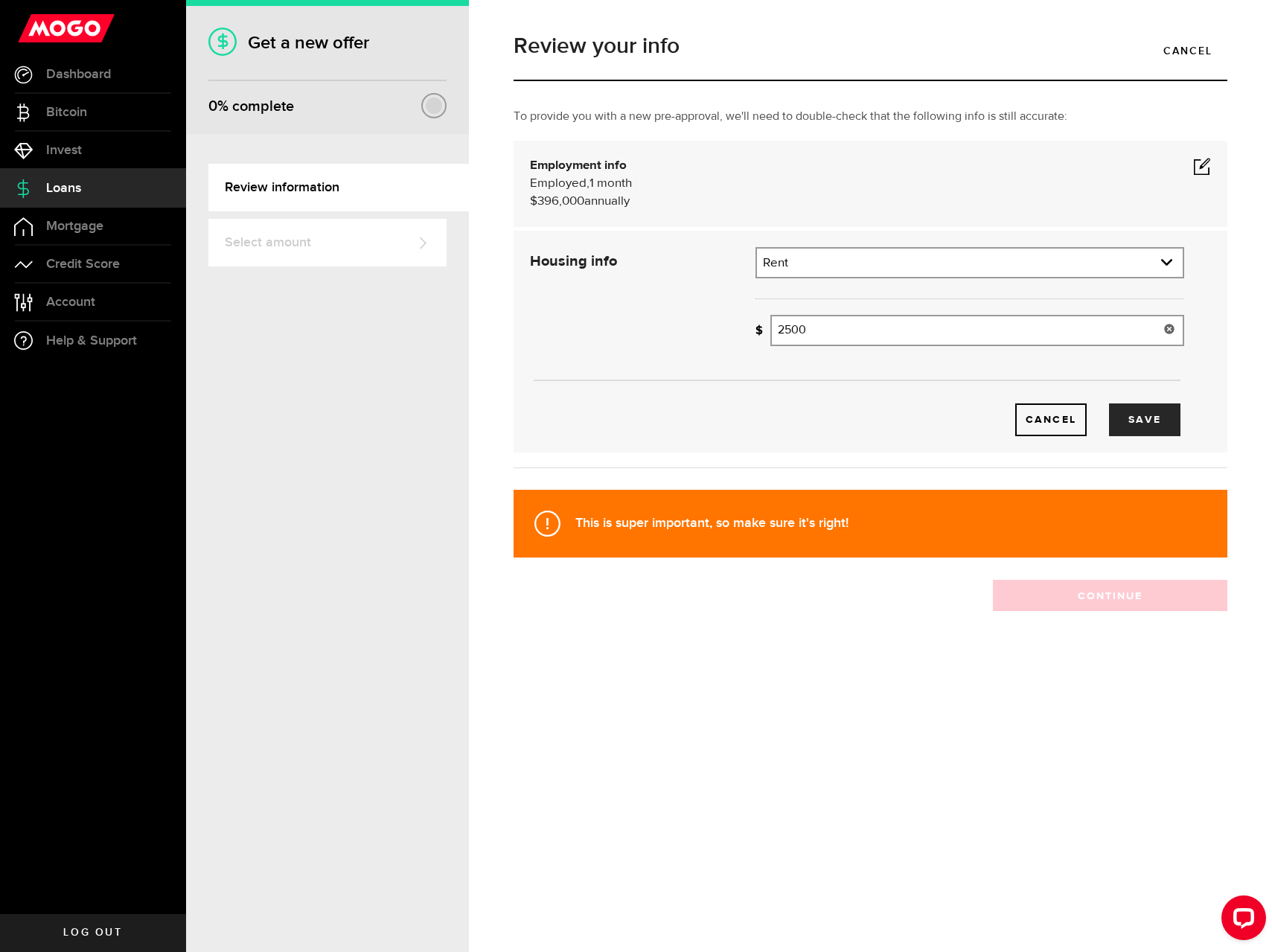
click at [804, 340] on input "2500" at bounding box center [977, 330] width 414 height 31
type input "3,995"
click at [1168, 411] on button "Save" at bounding box center [1145, 420] width 71 height 33
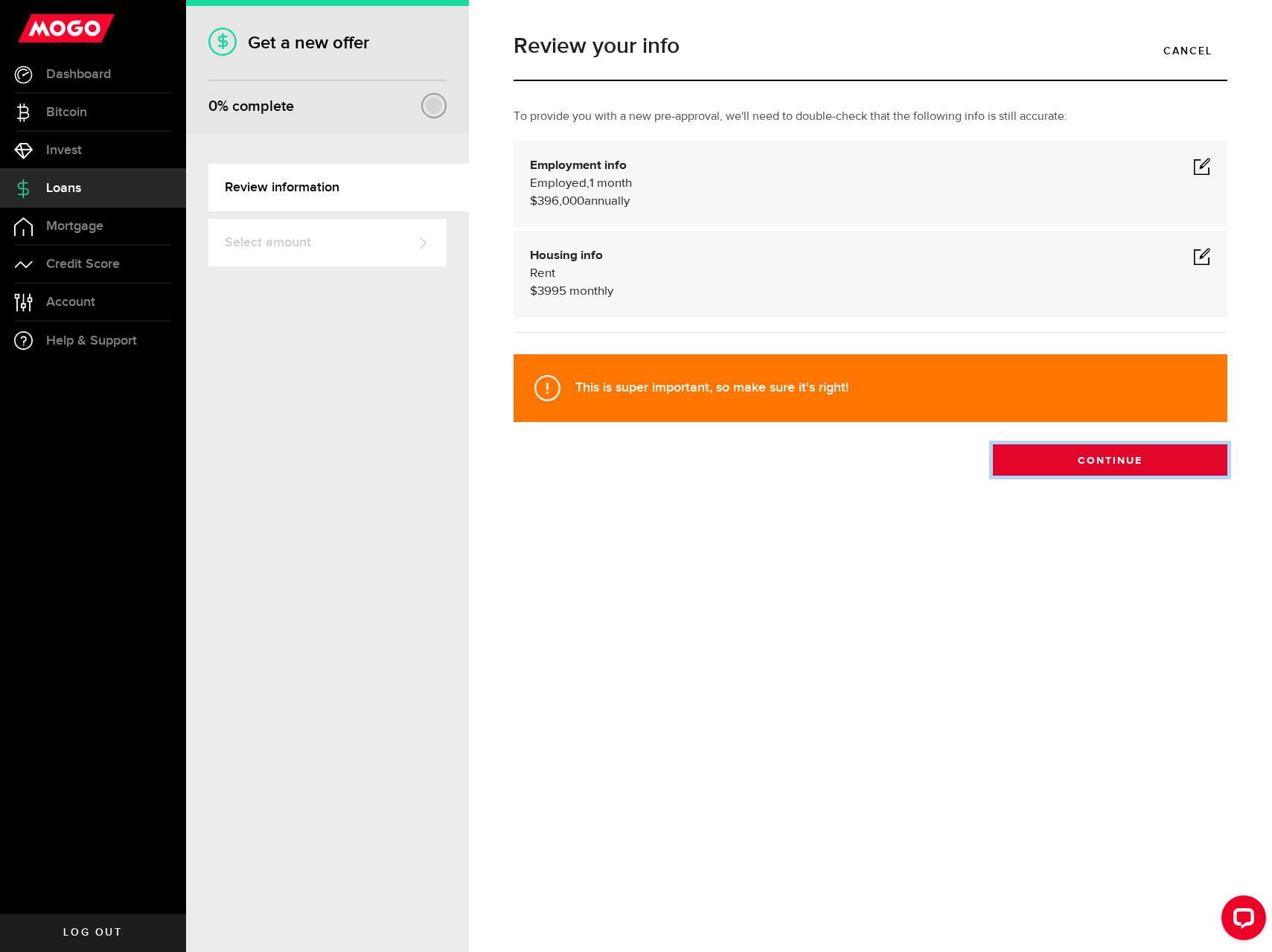
click at [1161, 468] on button "Continue" at bounding box center [1110, 460] width 235 height 31
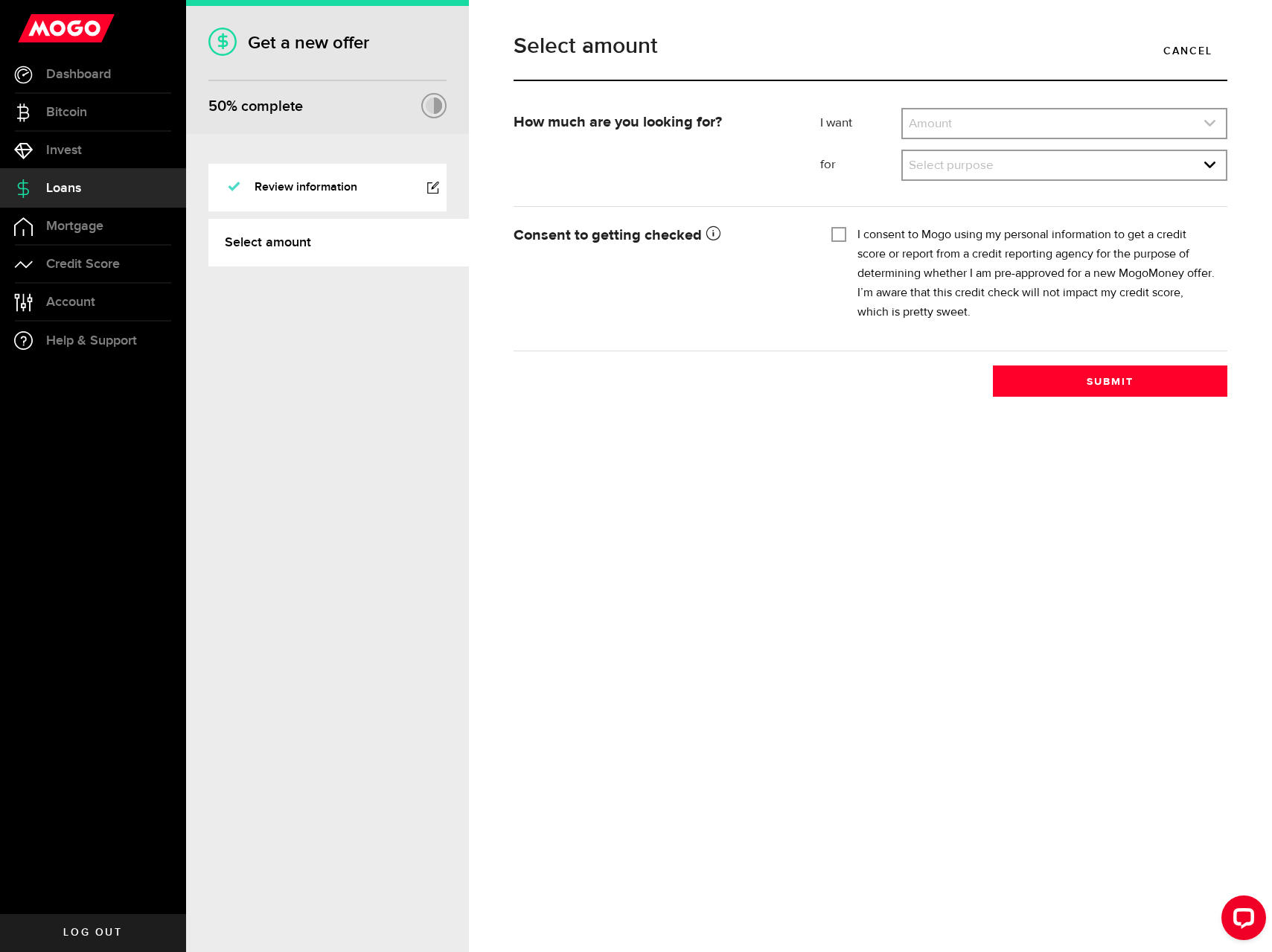
click at [923, 129] on link "expand select" at bounding box center [1064, 123] width 323 height 29
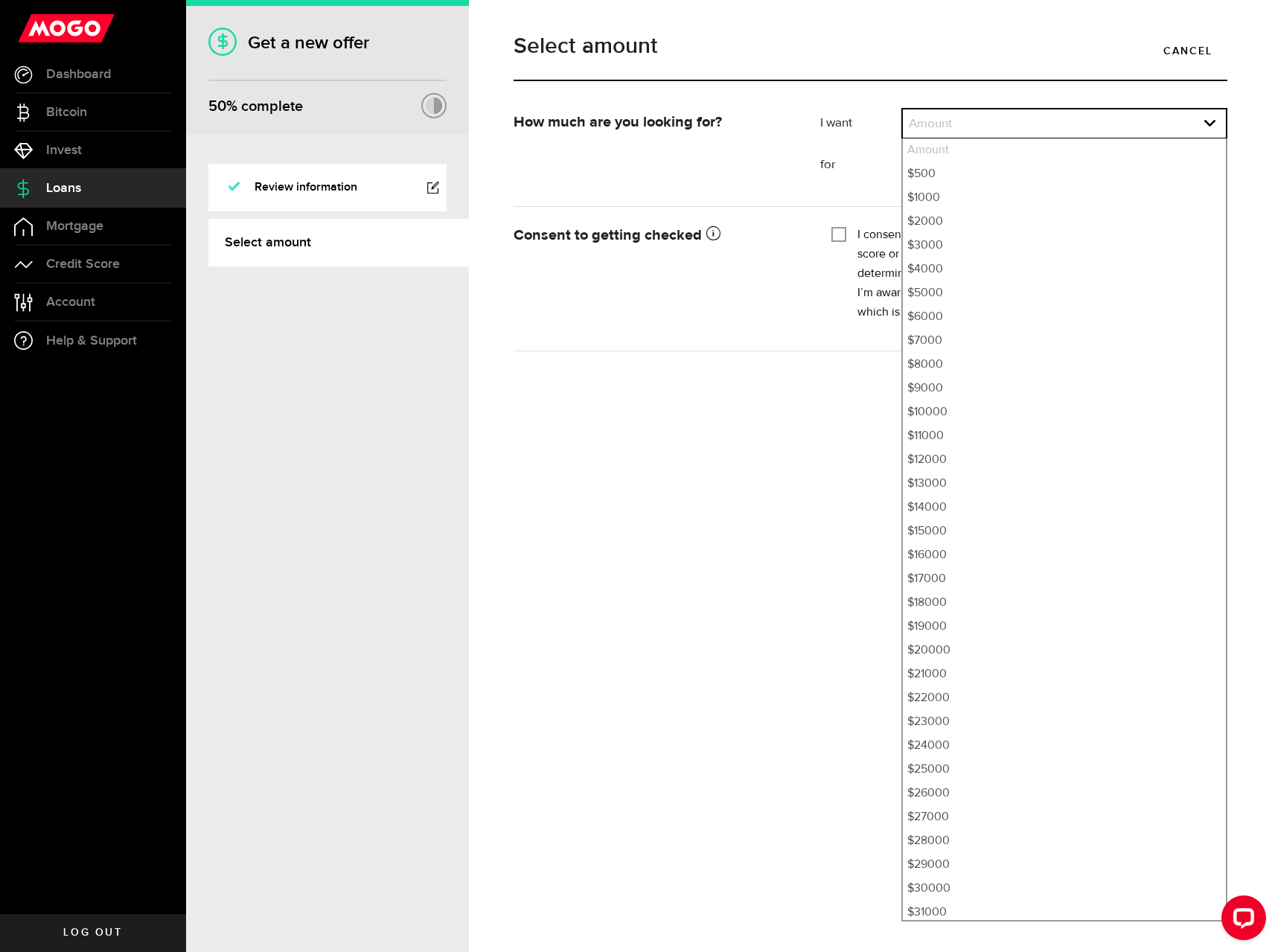
click at [574, 406] on div "Select amount Cancel How much are you looking for? I want Amount How much credi…" at bounding box center [870, 476] width 803 height 952
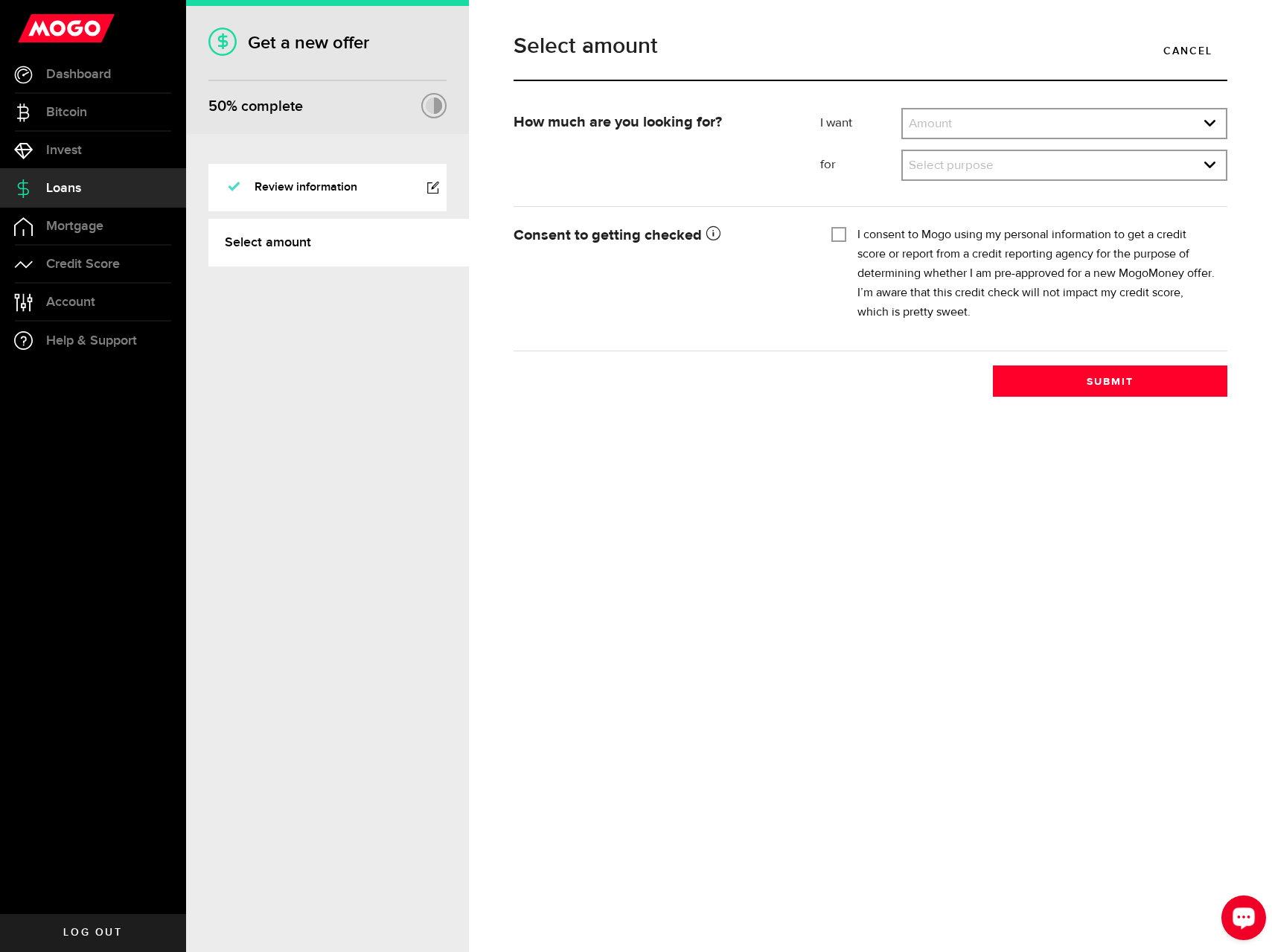
click at [1234, 903] on button "Open LiveChat chat widget" at bounding box center [1244, 917] width 45 height 45
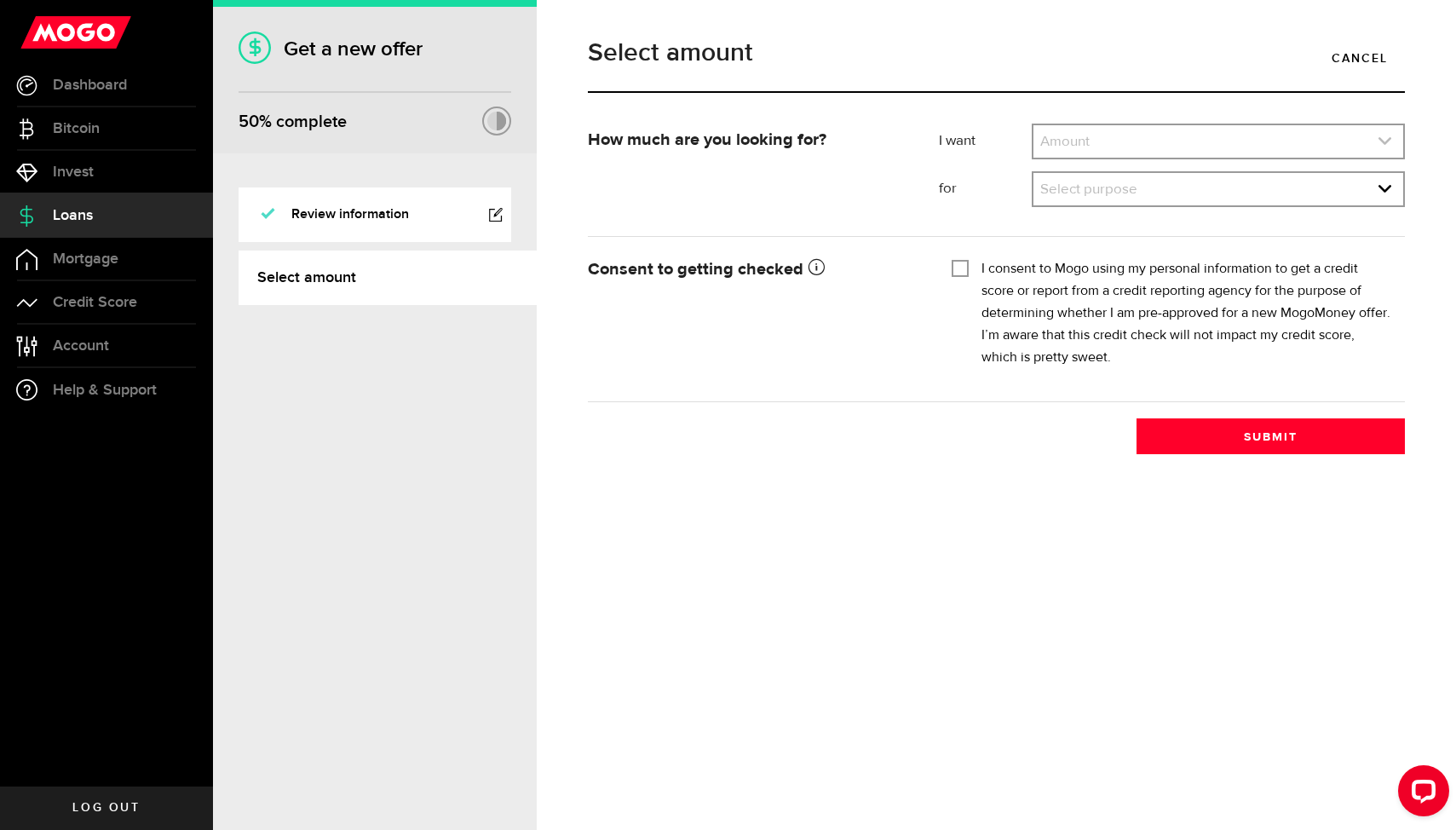
click at [1224, 142] on link "expand select" at bounding box center [1218, 141] width 370 height 33
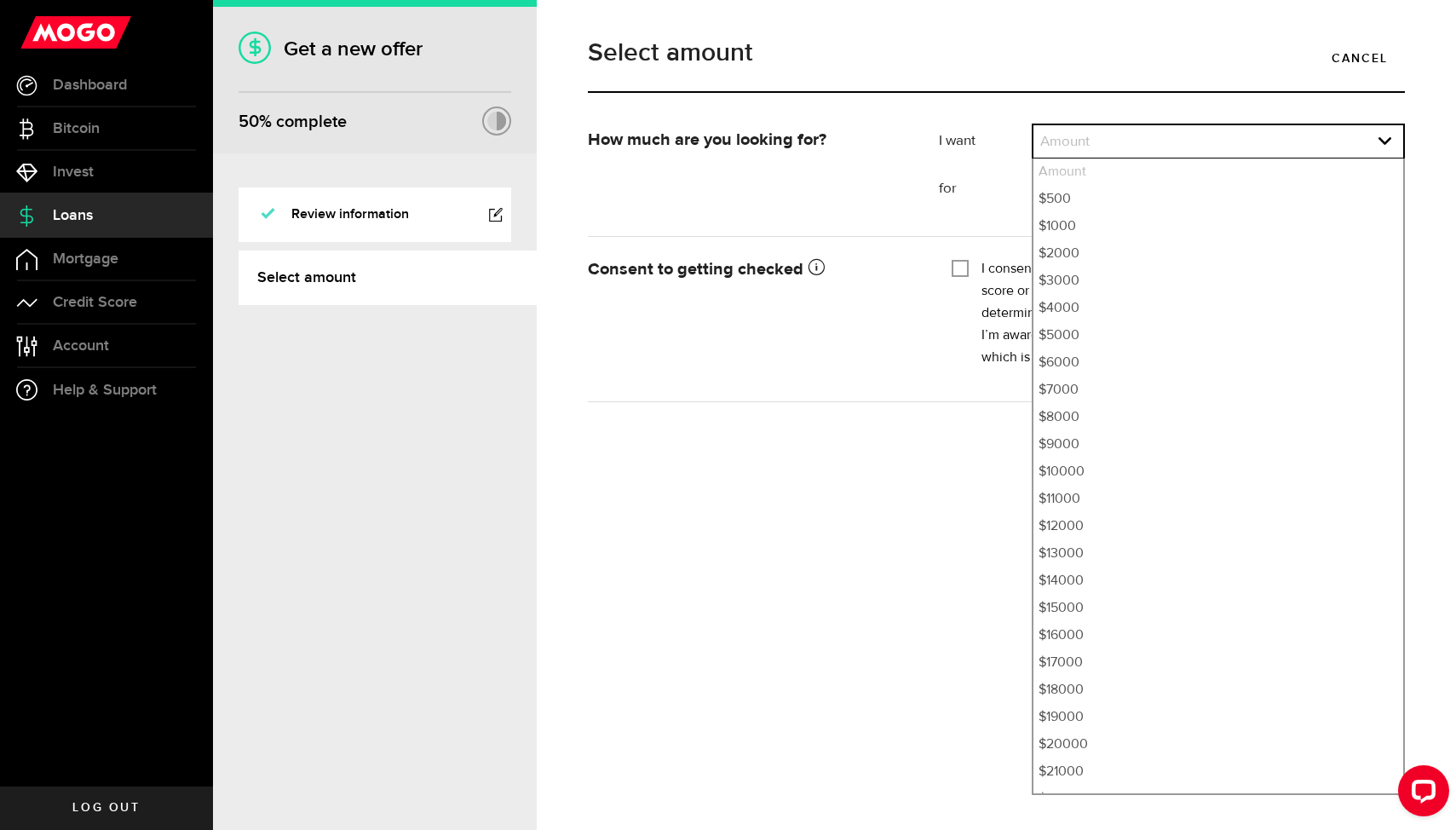
click at [901, 435] on div "How much are you looking for? I want Amount How much credit would you like? Amo…" at bounding box center [997, 289] width 843 height 330
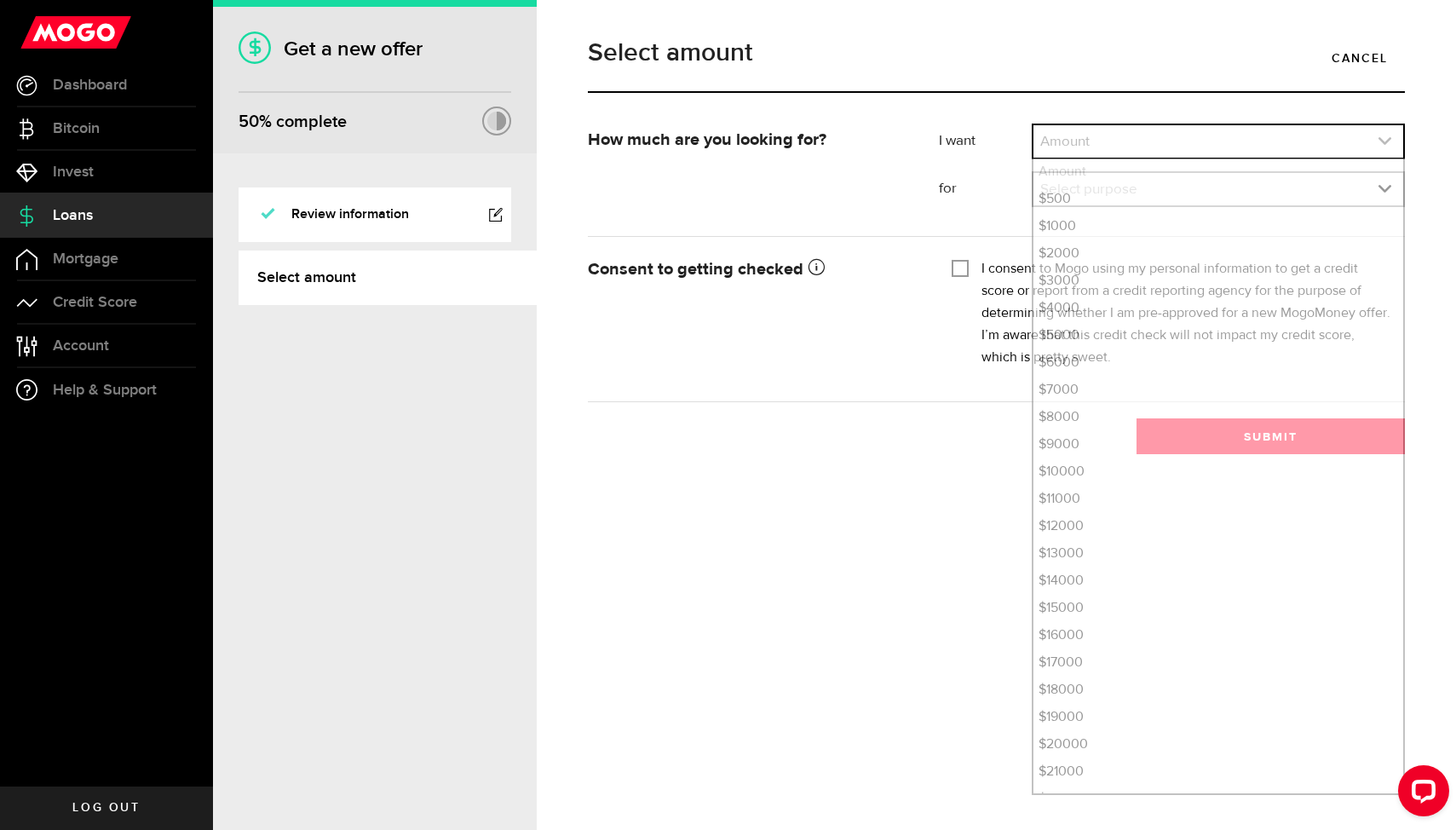
click at [1176, 135] on link "expand select" at bounding box center [1218, 141] width 370 height 33
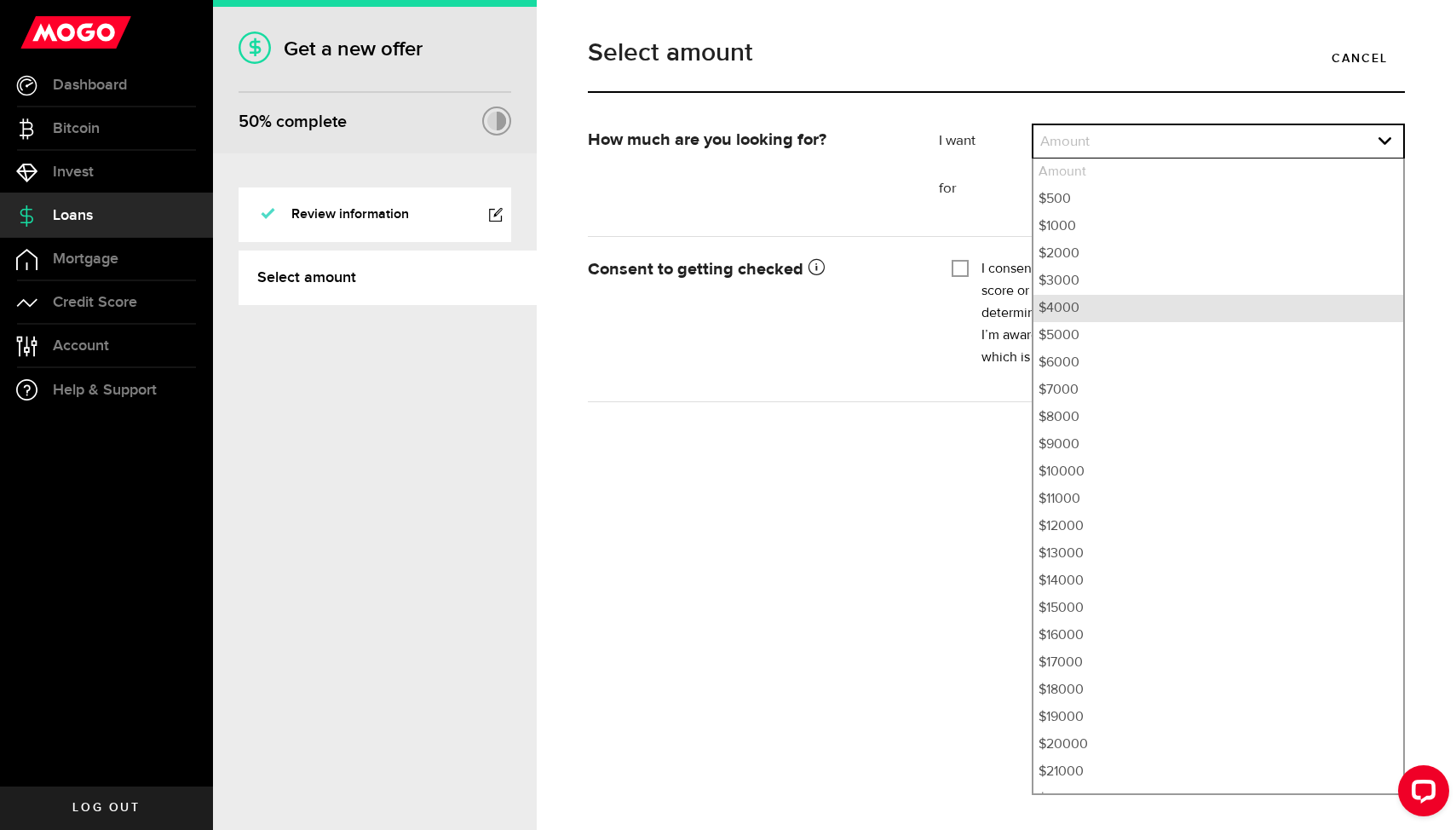
click at [1140, 320] on li "$4000" at bounding box center [1218, 307] width 370 height 27
select select "4000"
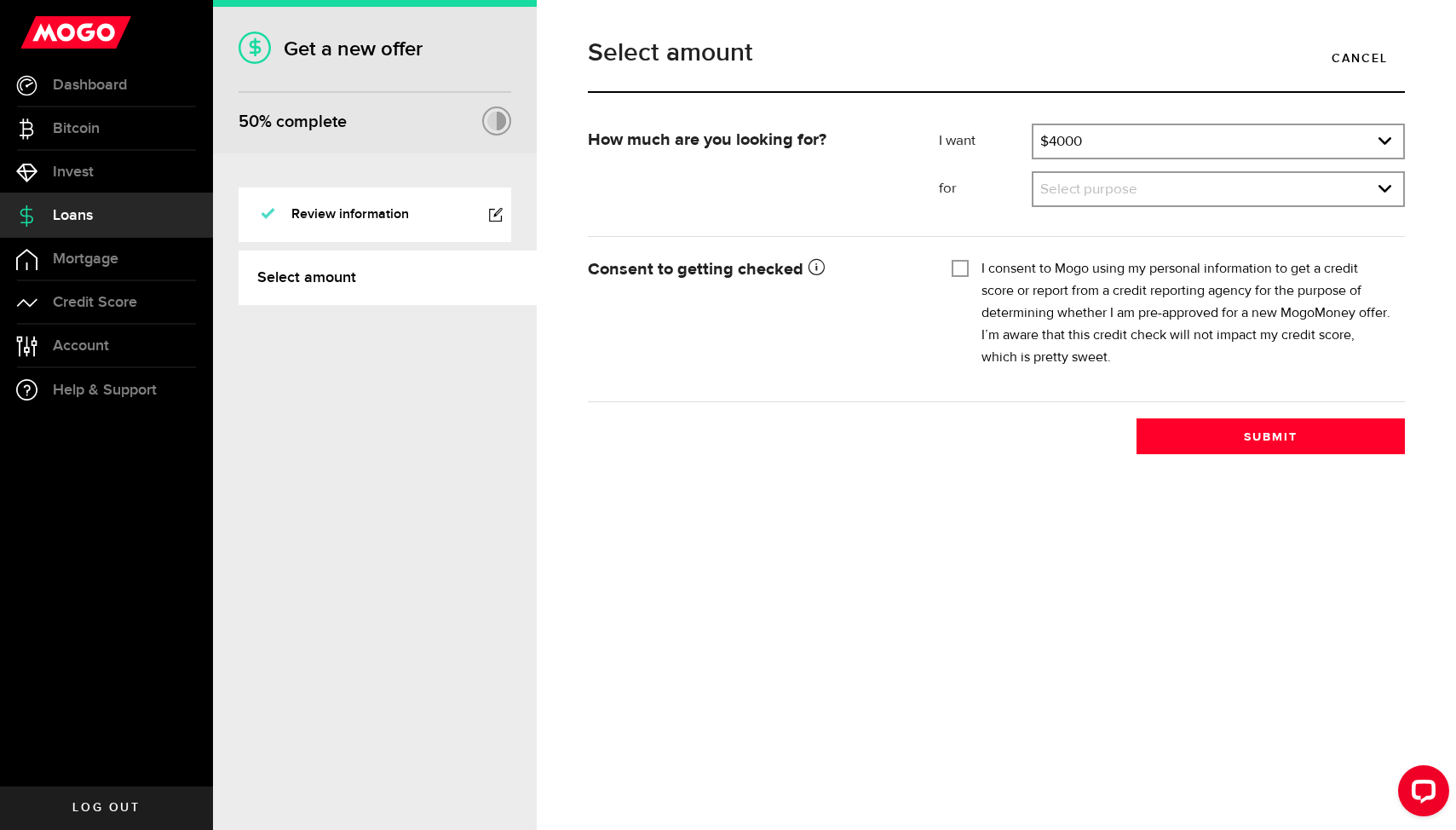
click at [1143, 210] on div "I want Amount How much credit would you like? $4000 Amount $500 $1000 $2000 $30…" at bounding box center [1172, 172] width 492 height 95
click at [1149, 188] on link "expand select" at bounding box center [1218, 188] width 370 height 33
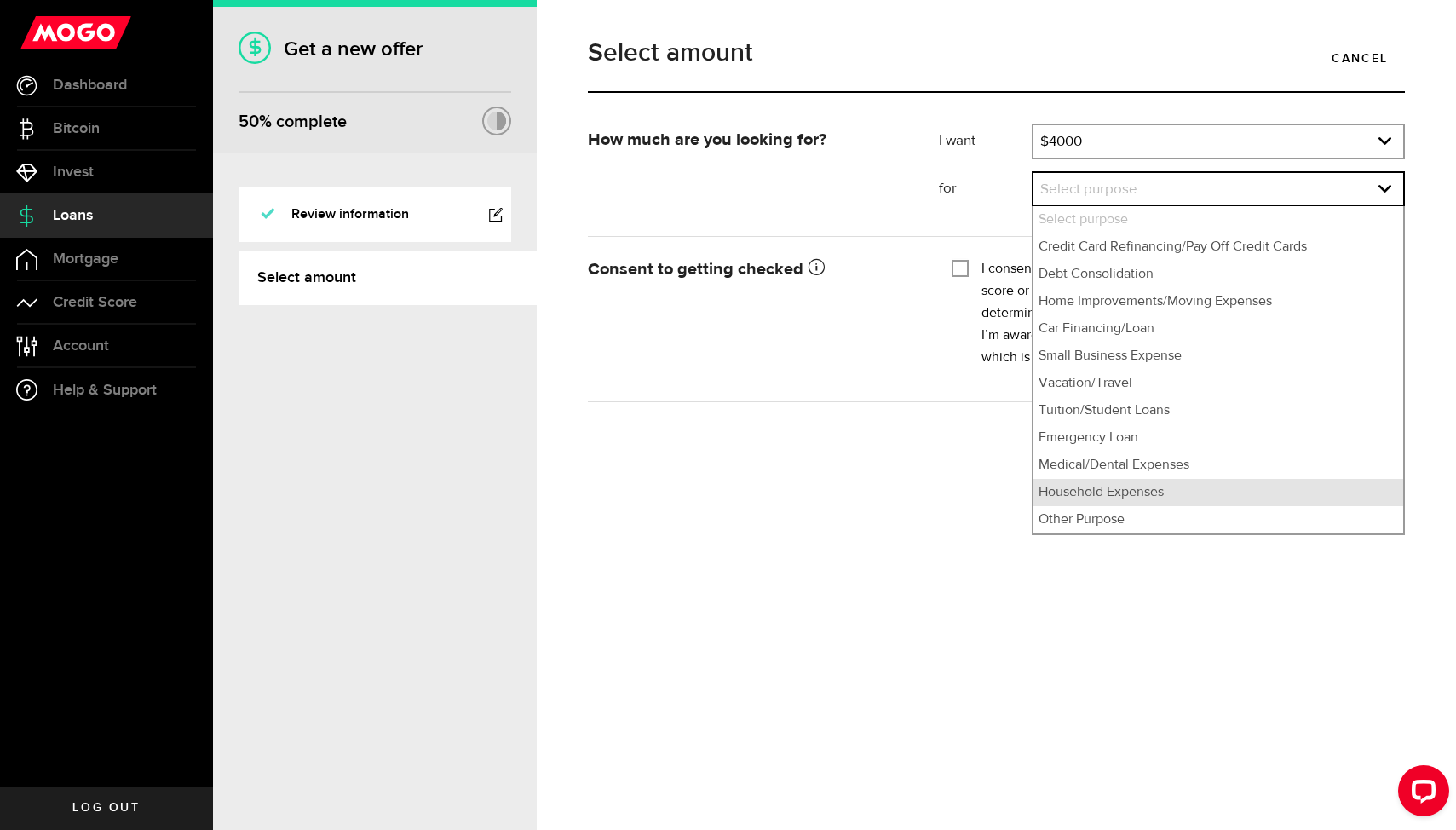
click at [1177, 495] on li "Household Expenses" at bounding box center [1218, 492] width 370 height 27
select select "Household Expenses"
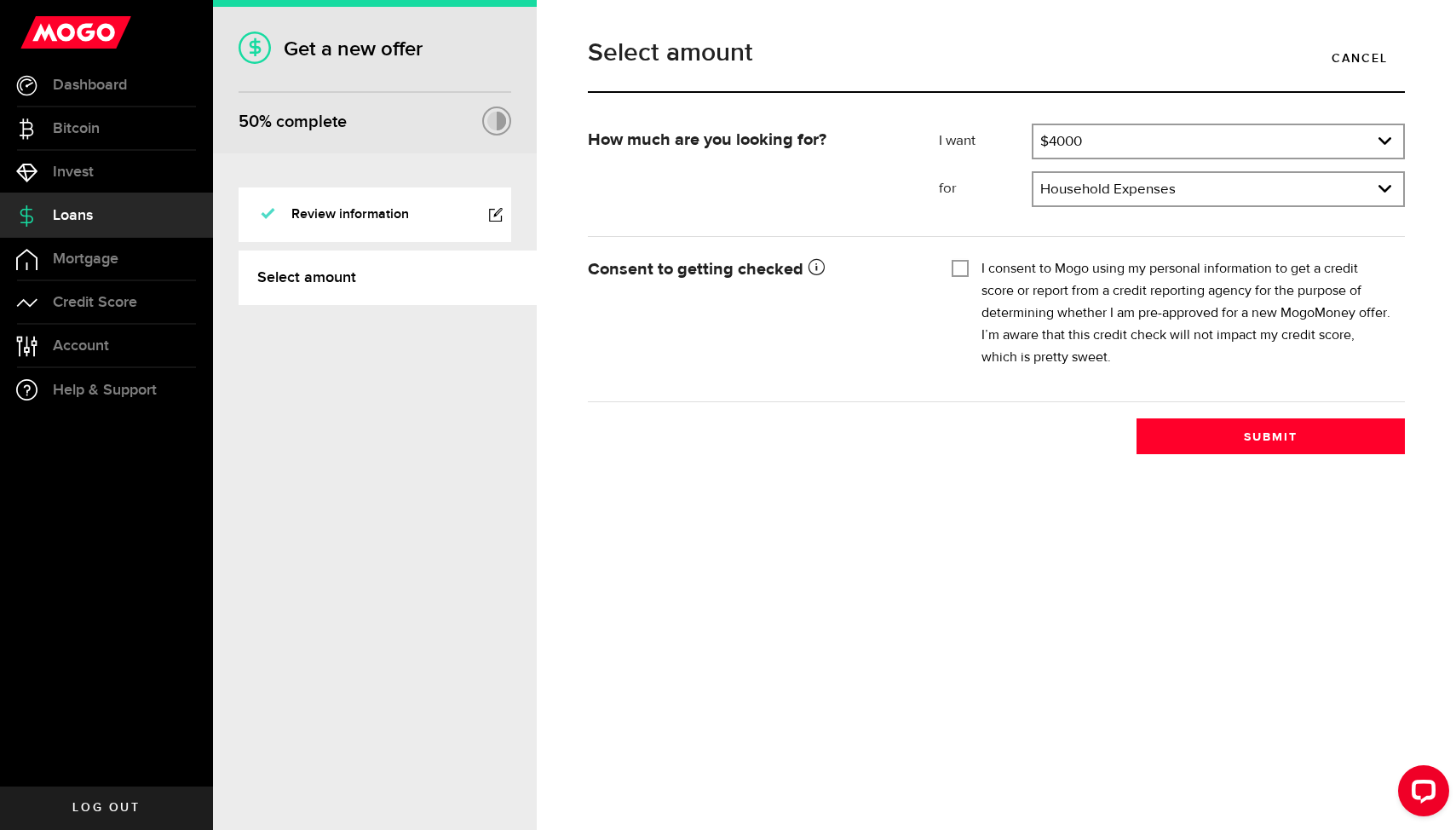
click at [1153, 244] on form "How much are you looking for? I want Amount How much credit would you like? $40…" at bounding box center [997, 263] width 817 height 279
click at [1128, 295] on label "I consent to Mogo using my personal information to get a credit score or report…" at bounding box center [1187, 313] width 411 height 111
click at [969, 275] on input "I consent to Mogo using my personal information to get a credit score or report…" at bounding box center [960, 266] width 17 height 17
checkbox input "true"
click at [1429, 802] on div "Open LiveChat chat widget" at bounding box center [1423, 789] width 29 height 29
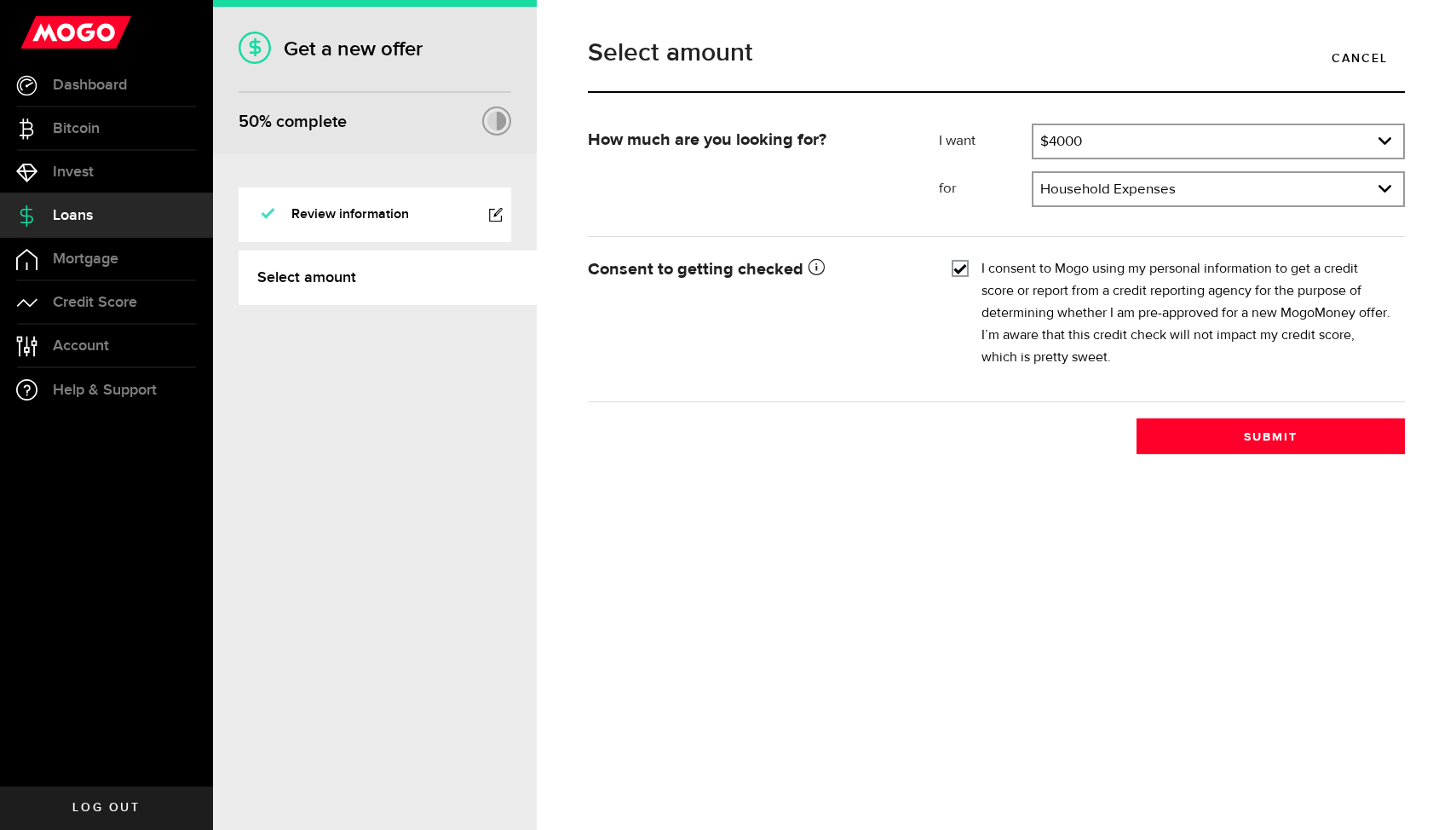
click at [969, 584] on div "Select amount Cancel How much are you looking for? I want Amount How much credi…" at bounding box center [996, 415] width 919 height 830
click at [1401, 786] on button "Open LiveChat chat widget" at bounding box center [1424, 790] width 52 height 52
